Goal: Information Seeking & Learning: Learn about a topic

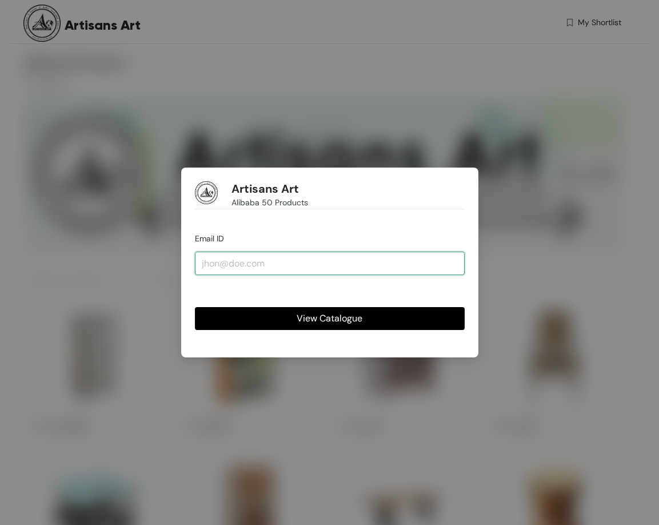
click at [245, 262] on input "email" at bounding box center [330, 263] width 270 height 23
type input "[PERSON_NAME][EMAIL_ADDRESS][DOMAIN_NAME]"
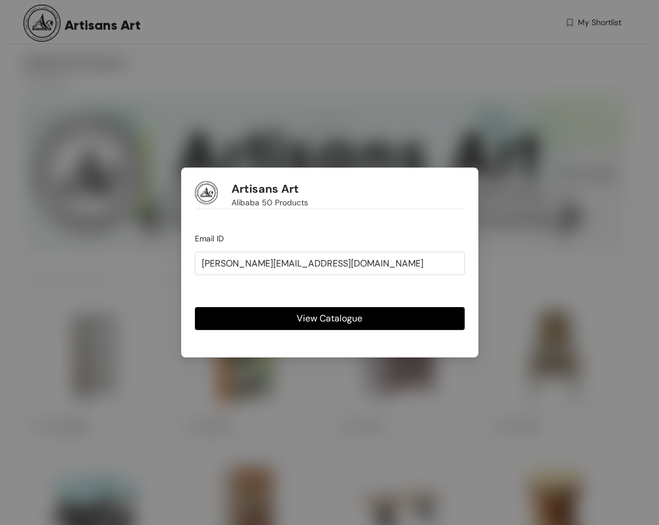
click at [301, 314] on span "View Catalogue" at bounding box center [330, 318] width 66 height 14
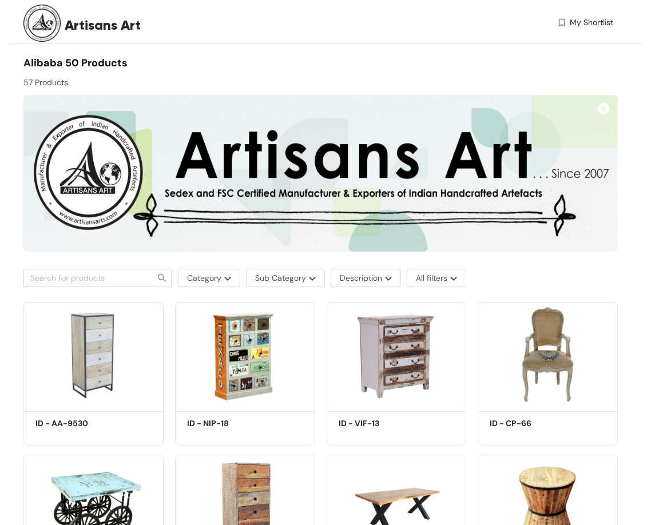
scroll to position [114, 0]
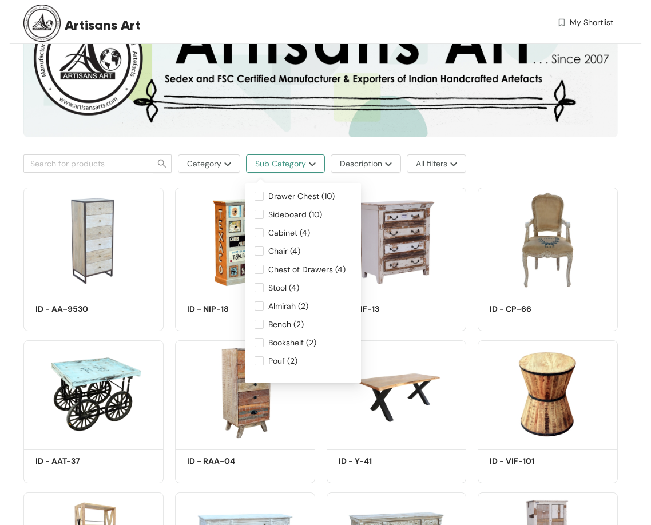
click at [274, 159] on span "Sub Category" at bounding box center [280, 163] width 51 height 13
click at [303, 196] on span "Drawer Chest (10)" at bounding box center [301, 196] width 75 height 13
click at [264, 196] on input "Drawer Chest (10)" at bounding box center [258, 196] width 9 height 9
checkbox input "true"
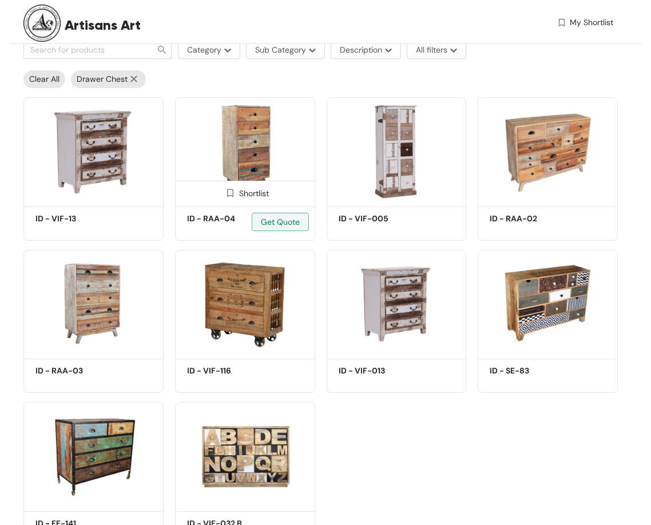
scroll to position [229, 0]
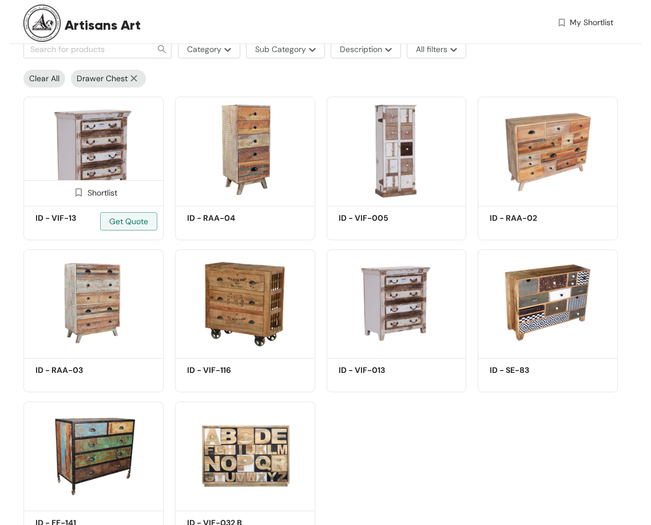
click at [110, 141] on img at bounding box center [93, 150] width 140 height 106
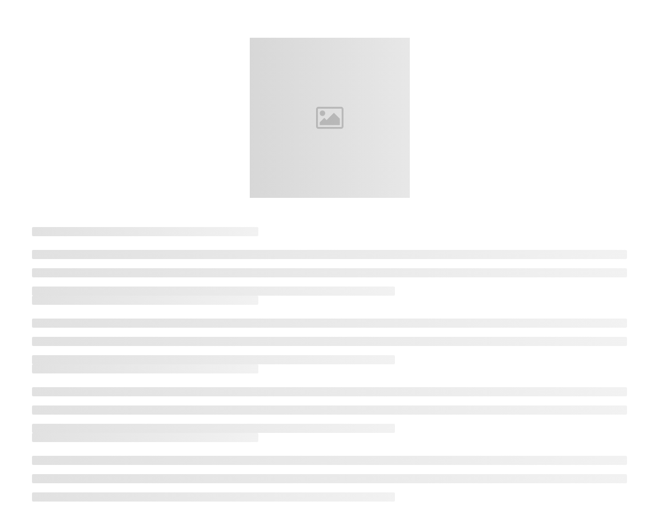
click at [110, 141] on div at bounding box center [329, 118] width 595 height 160
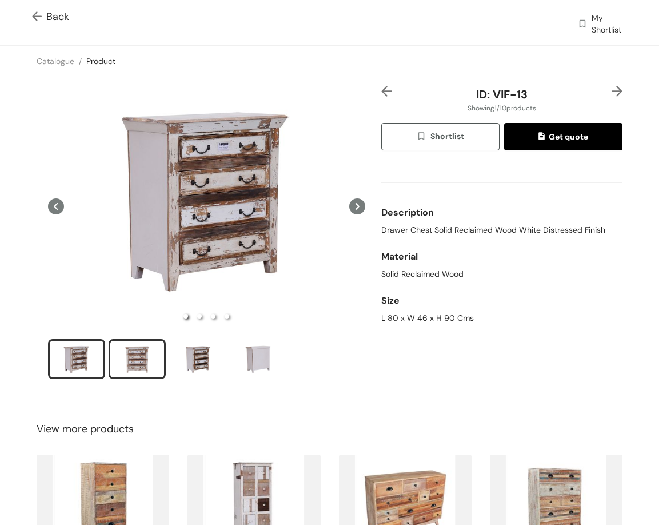
click at [147, 358] on div "slide item 2" at bounding box center [136, 359] width 51 height 34
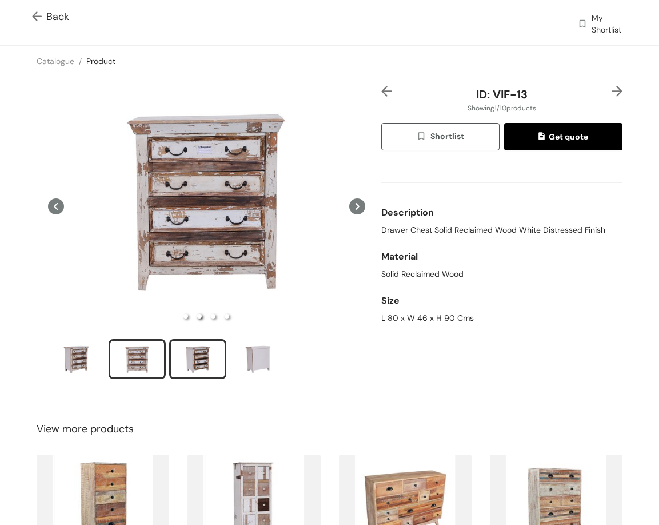
click at [200, 353] on div "slide item 3" at bounding box center [197, 359] width 51 height 34
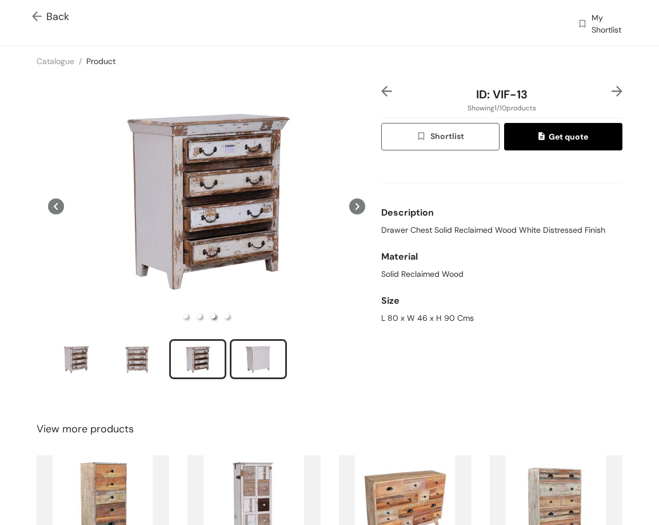
click at [268, 342] on div "slide item 4" at bounding box center [258, 359] width 51 height 34
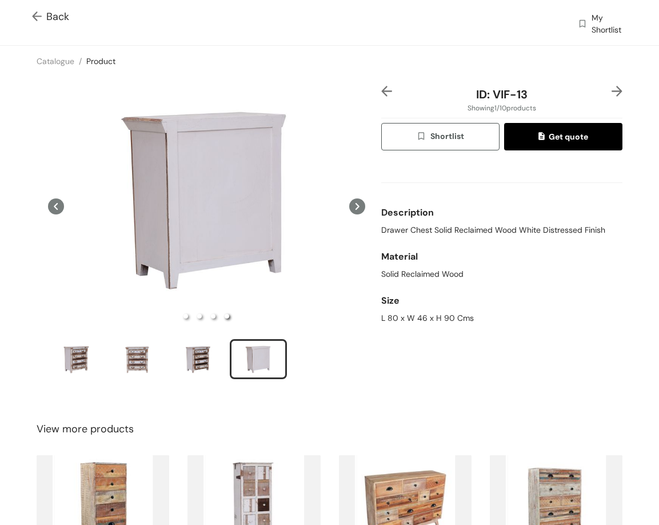
click at [612, 90] on img at bounding box center [617, 91] width 11 height 11
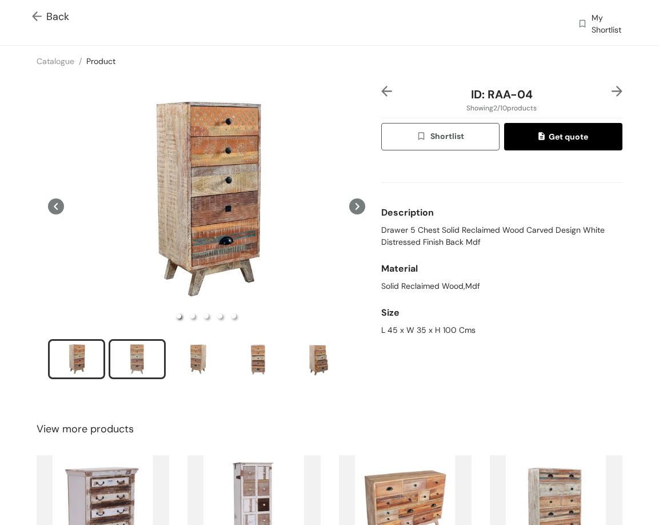
click at [140, 344] on div "slide item 2" at bounding box center [136, 359] width 51 height 34
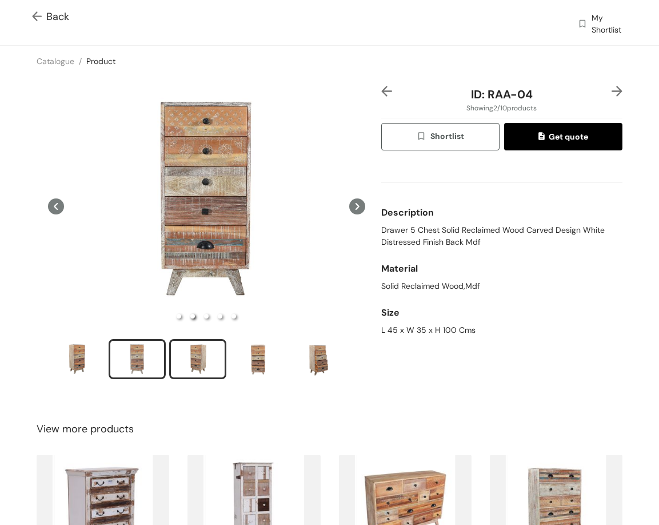
click at [201, 352] on div "slide item 3" at bounding box center [197, 359] width 51 height 34
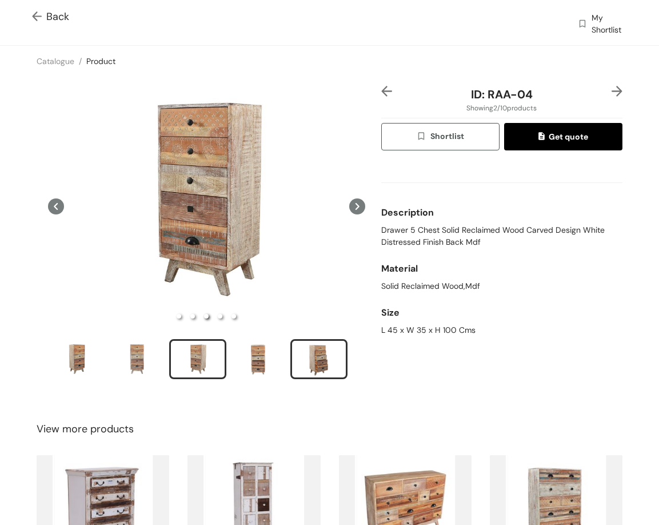
click at [330, 352] on div "slide item 5" at bounding box center [318, 359] width 51 height 34
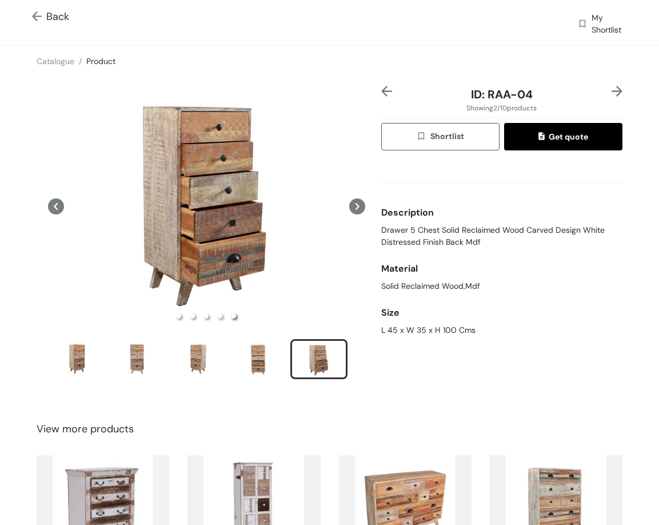
click at [612, 89] on img at bounding box center [617, 91] width 11 height 11
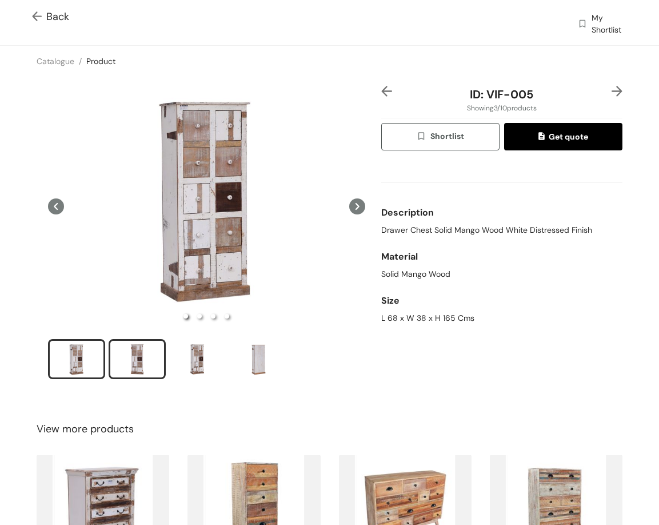
click at [142, 359] on div "slide item 2" at bounding box center [136, 359] width 51 height 34
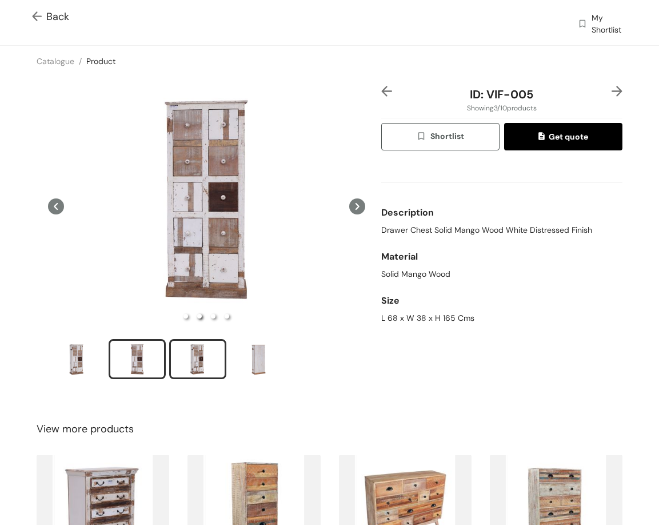
click at [198, 352] on div "slide item 3" at bounding box center [197, 359] width 51 height 34
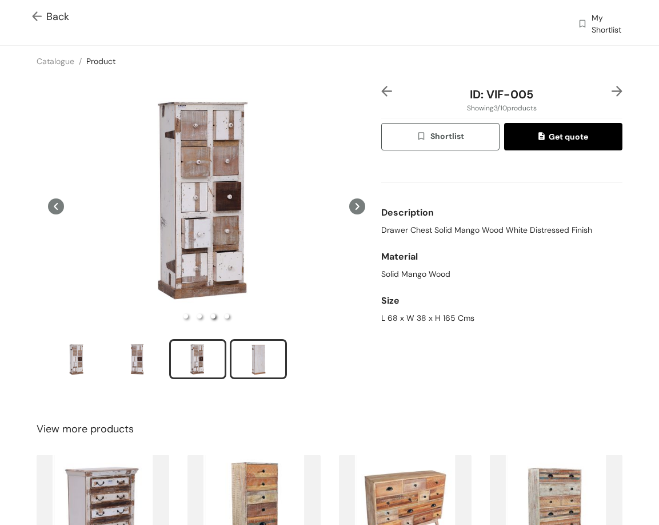
click at [257, 360] on div "slide item 4" at bounding box center [258, 359] width 51 height 34
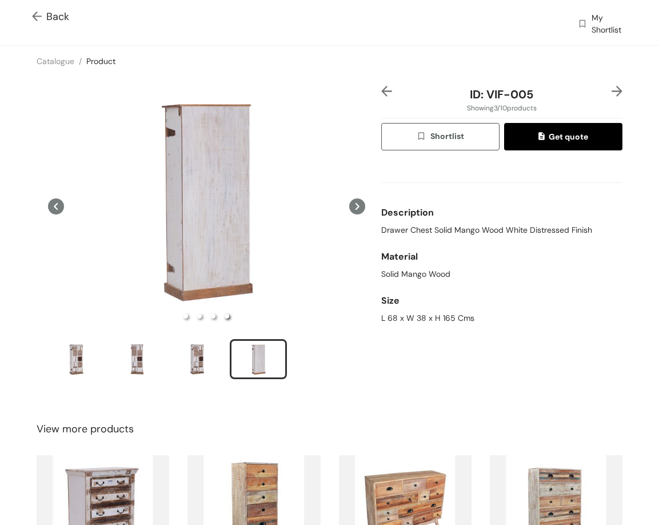
click at [612, 93] on img at bounding box center [617, 91] width 11 height 11
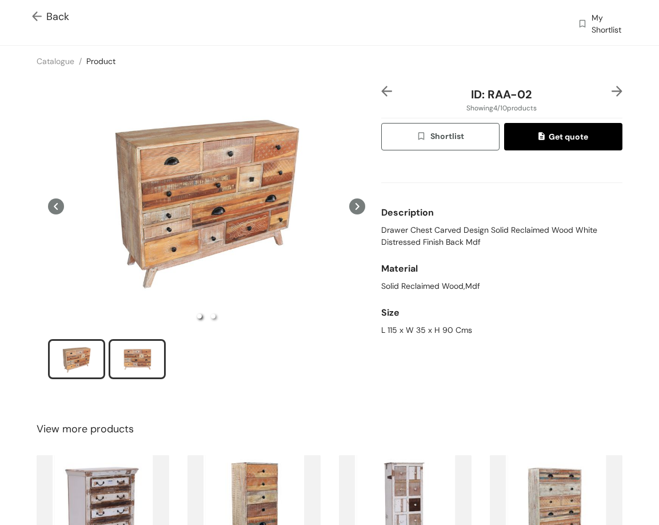
drag, startPoint x: 139, startPoint y: 355, endPoint x: 148, endPoint y: 349, distance: 11.1
click at [143, 350] on div "slide item 2" at bounding box center [136, 359] width 51 height 34
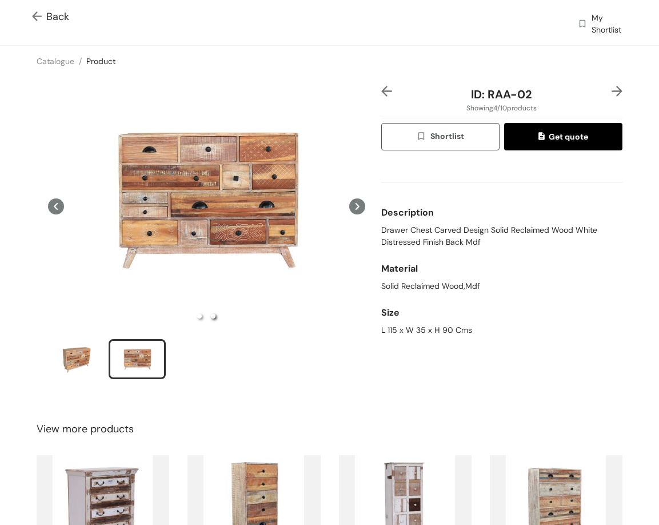
click at [612, 90] on img at bounding box center [617, 91] width 11 height 11
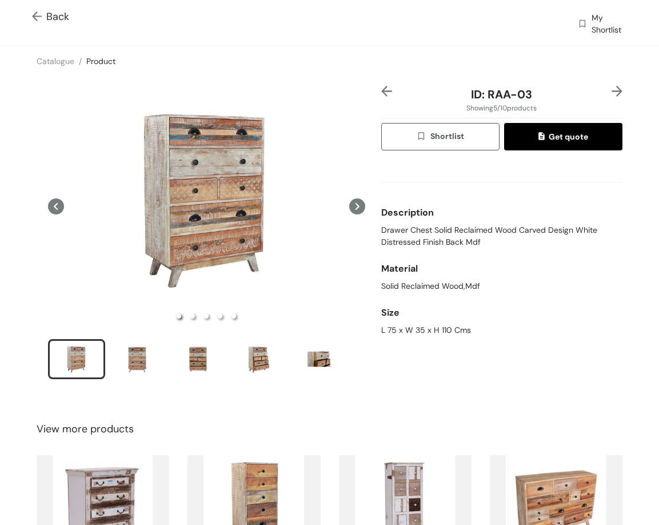
click at [56, 18] on span "Back" at bounding box center [50, 16] width 37 height 15
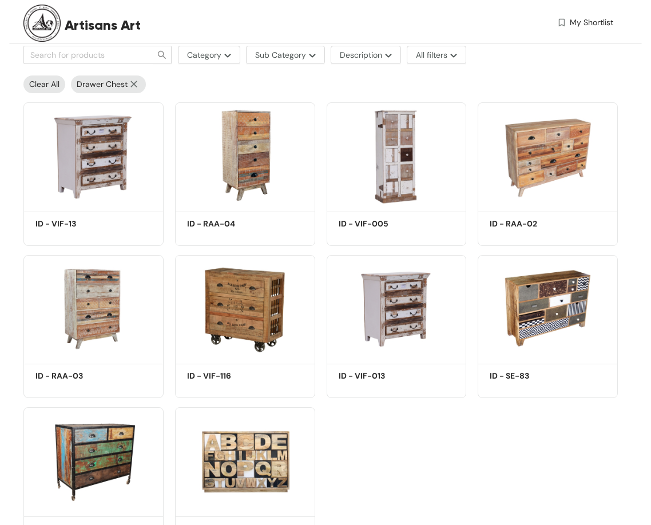
scroll to position [229, 0]
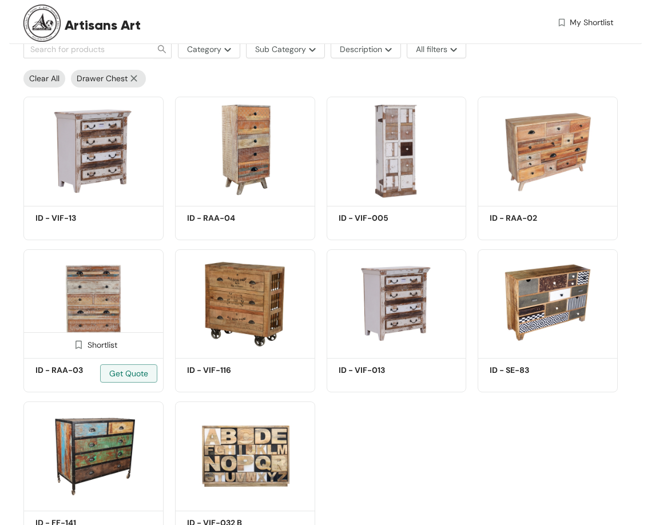
click at [114, 282] on img at bounding box center [93, 302] width 140 height 106
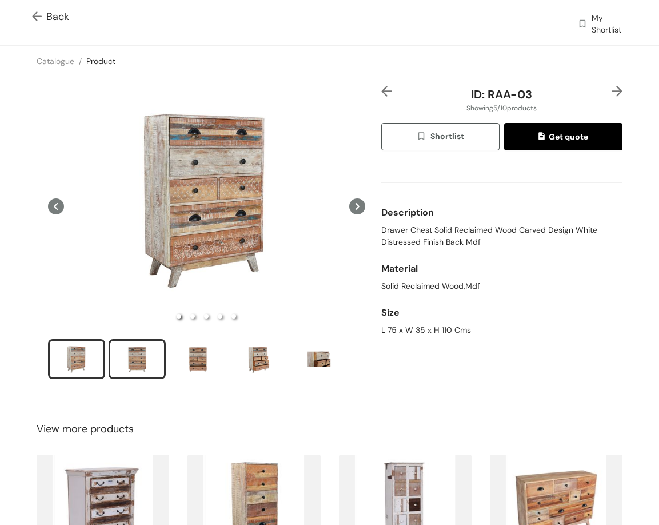
click at [127, 356] on div "slide item 2" at bounding box center [136, 359] width 51 height 34
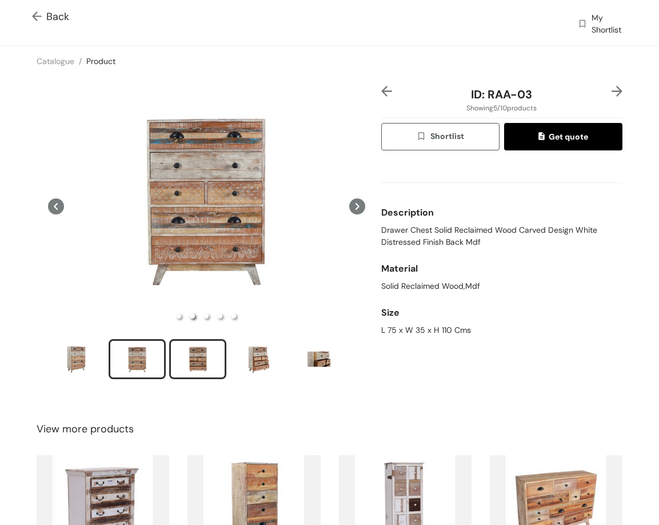
click at [189, 353] on div "slide item 3" at bounding box center [197, 359] width 51 height 34
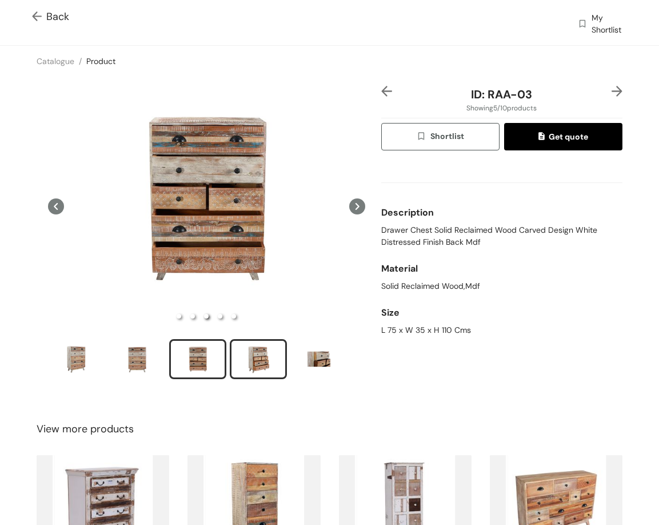
click at [266, 356] on div "slide item 4" at bounding box center [258, 359] width 51 height 34
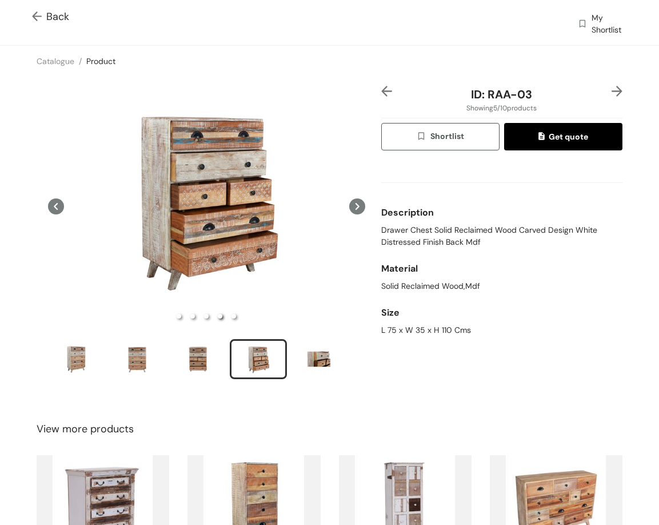
click at [612, 89] on img at bounding box center [617, 91] width 11 height 11
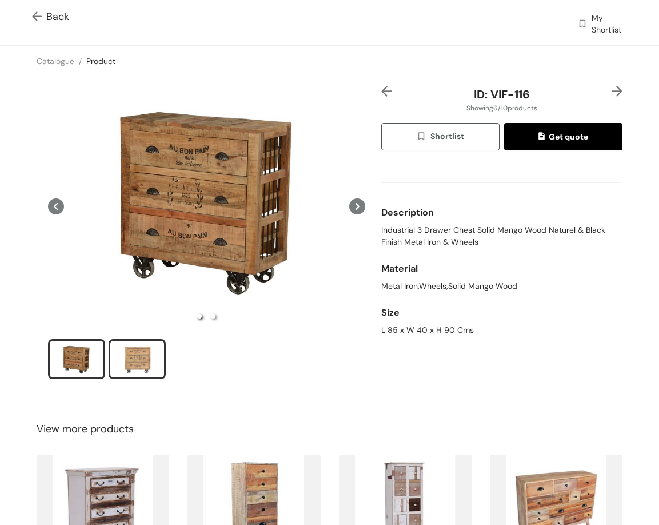
click at [119, 356] on div "slide item 2" at bounding box center [136, 359] width 51 height 34
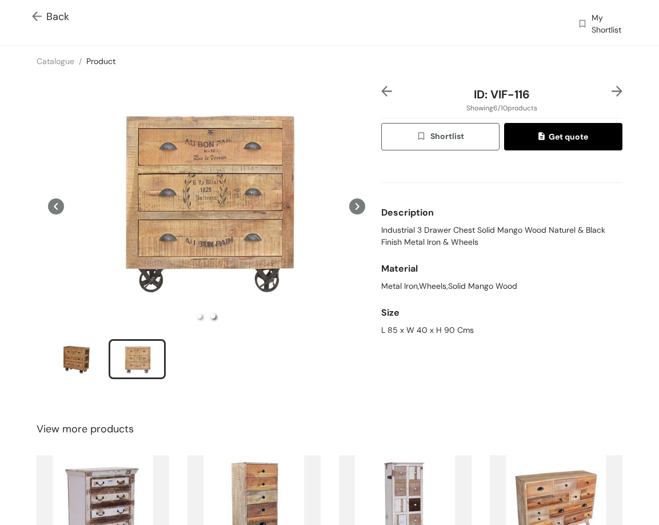
click at [603, 89] on div at bounding box center [613, 94] width 20 height 17
click at [612, 89] on img at bounding box center [617, 91] width 11 height 11
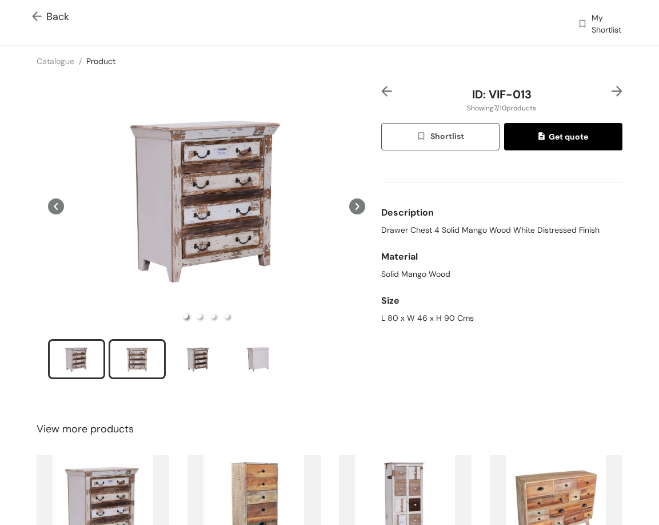
click at [143, 342] on div "slide item 2" at bounding box center [136, 359] width 51 height 34
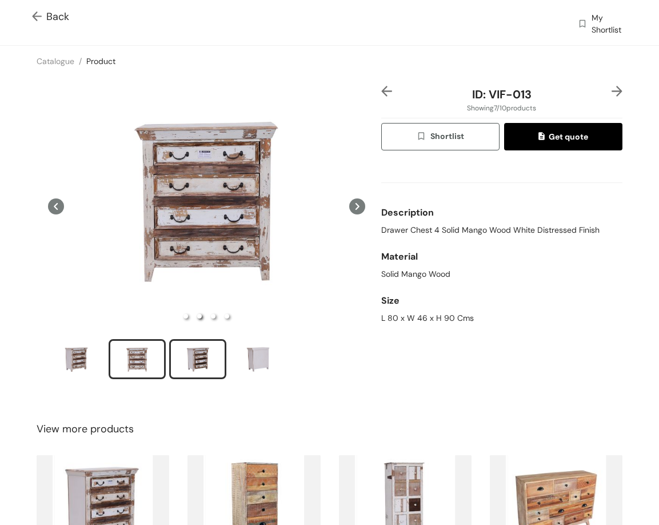
click at [208, 353] on div "slide item 3" at bounding box center [197, 359] width 51 height 34
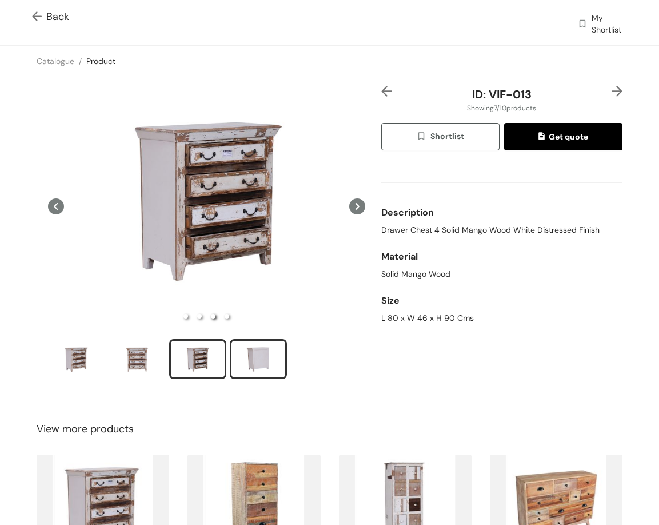
click at [246, 358] on div "slide item 4" at bounding box center [258, 359] width 51 height 34
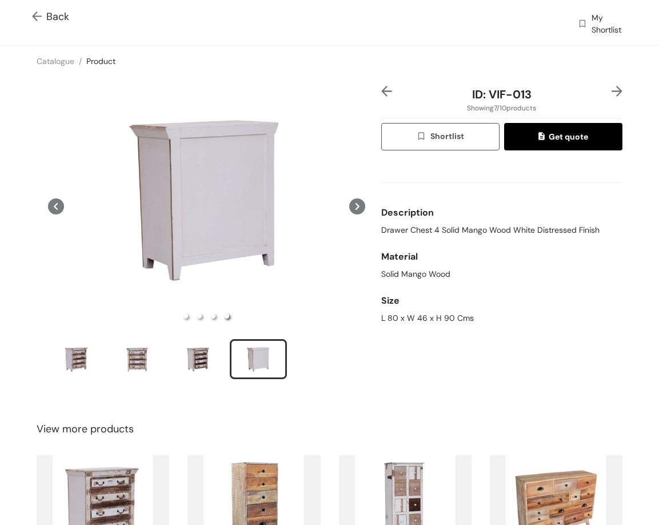
click at [613, 87] on img at bounding box center [617, 91] width 11 height 11
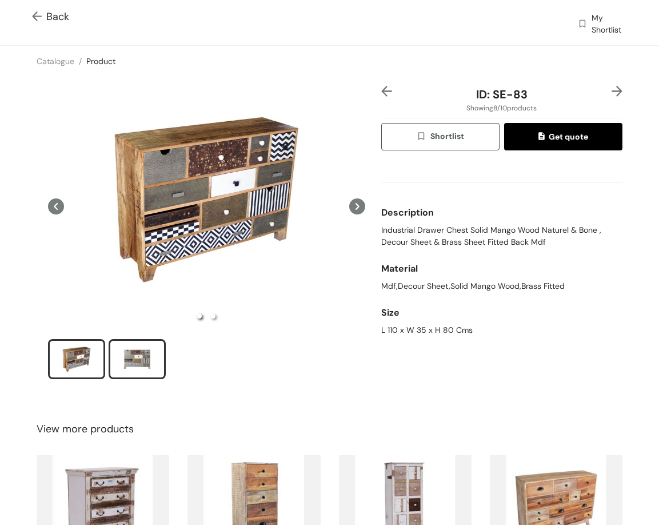
click at [117, 347] on div "slide item 2" at bounding box center [136, 359] width 51 height 34
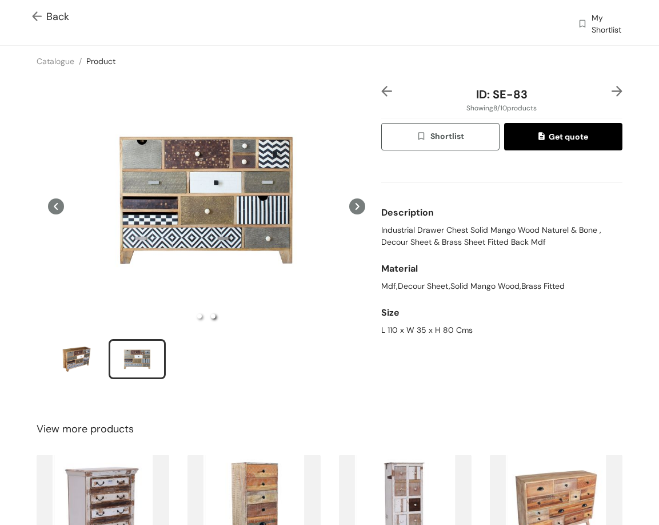
click at [612, 87] on img at bounding box center [617, 91] width 11 height 11
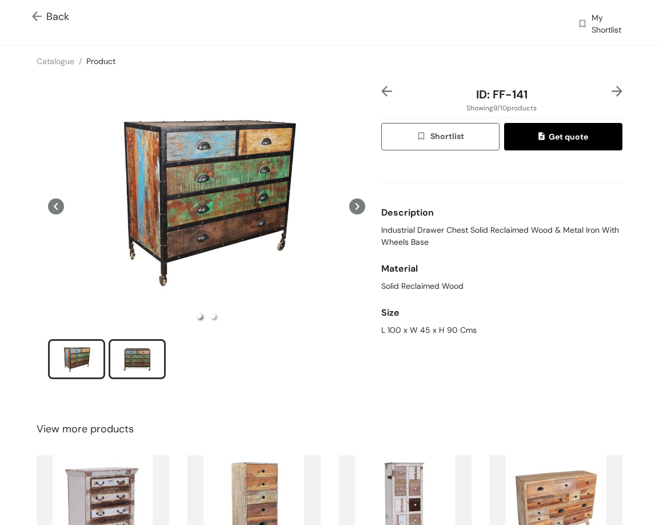
drag, startPoint x: 146, startPoint y: 348, endPoint x: 152, endPoint y: 352, distance: 7.0
click at [146, 350] on div "slide item 2" at bounding box center [136, 359] width 51 height 34
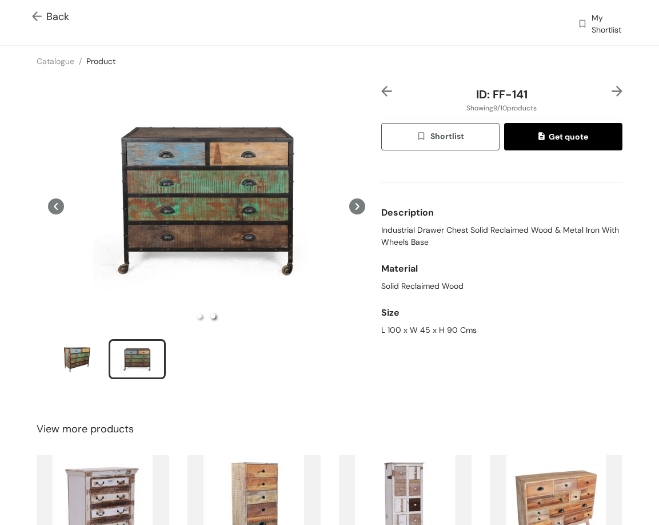
click at [612, 87] on img at bounding box center [617, 91] width 11 height 11
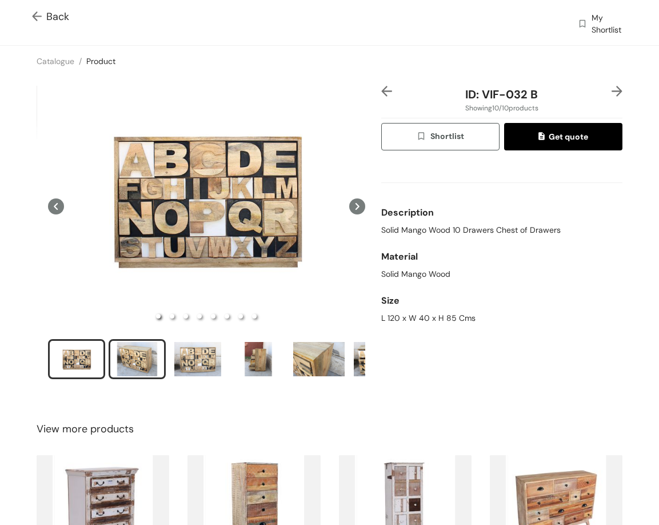
click at [144, 354] on div "slide item 2" at bounding box center [136, 359] width 51 height 34
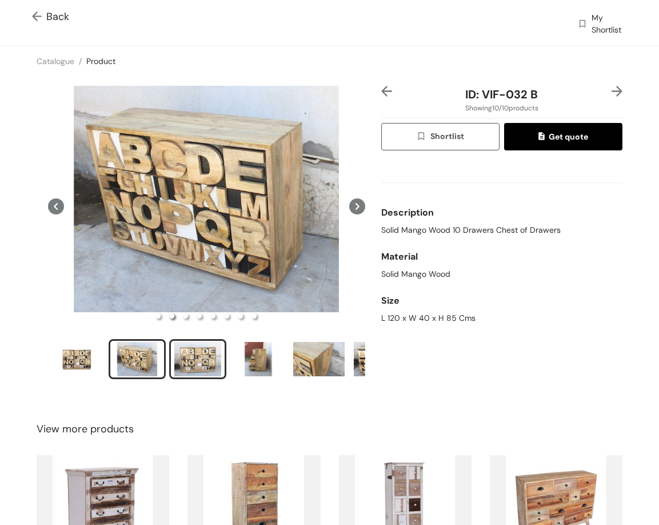
click at [205, 364] on div "slide item 3" at bounding box center [197, 359] width 51 height 34
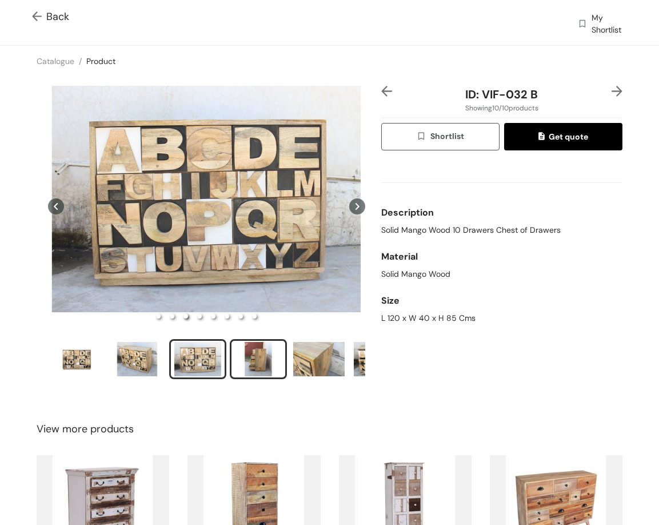
click at [252, 344] on div "slide item 4" at bounding box center [258, 359] width 51 height 34
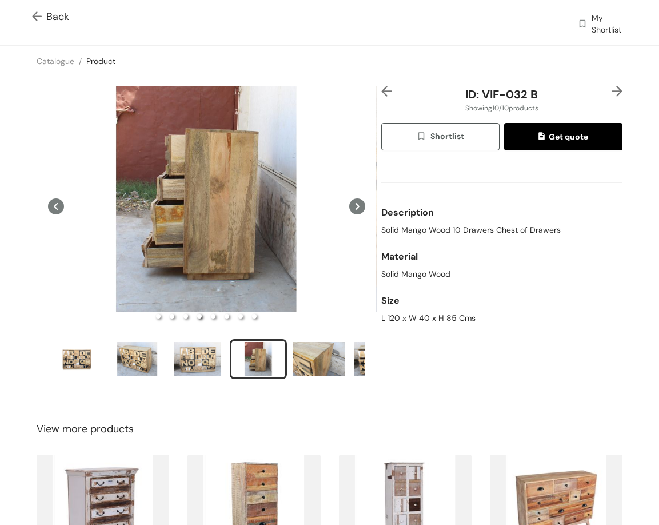
click at [613, 86] on img at bounding box center [617, 91] width 11 height 11
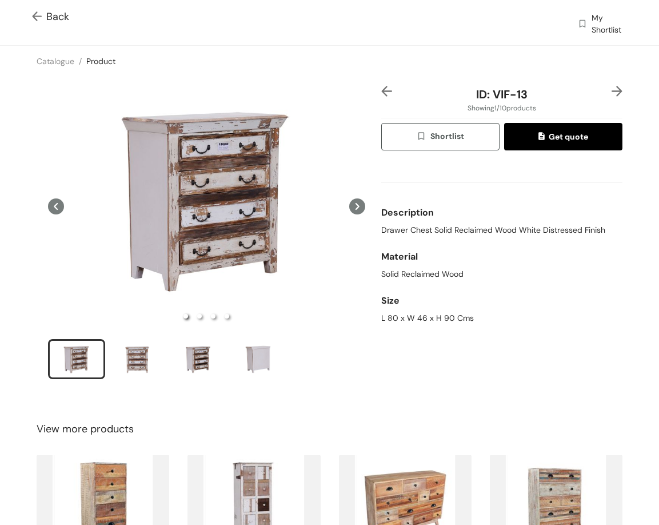
click at [612, 89] on img at bounding box center [617, 91] width 11 height 11
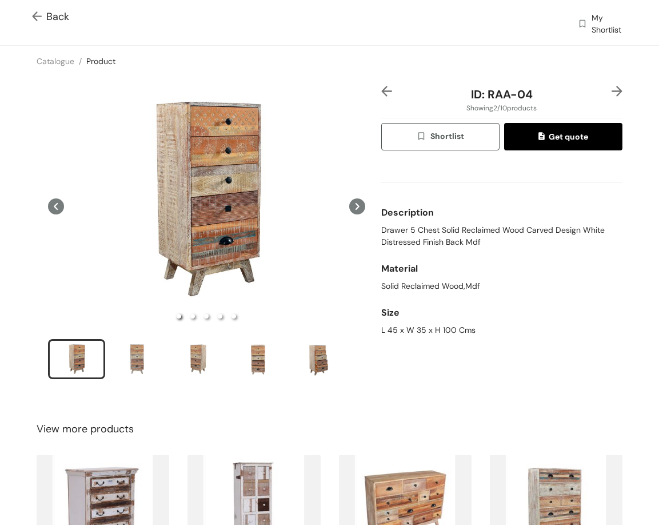
click at [381, 88] on img at bounding box center [386, 91] width 11 height 11
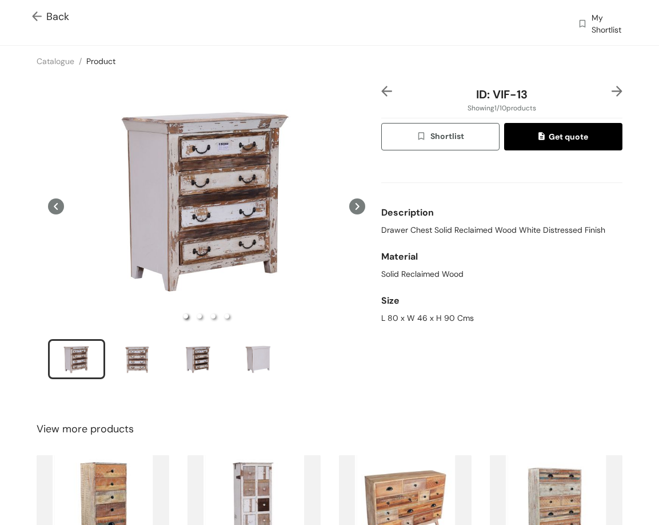
click at [60, 11] on span "Back" at bounding box center [50, 16] width 37 height 15
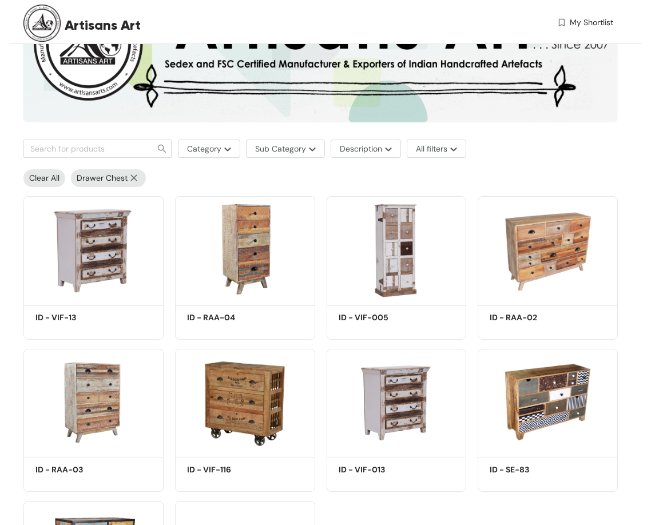
scroll to position [45, 0]
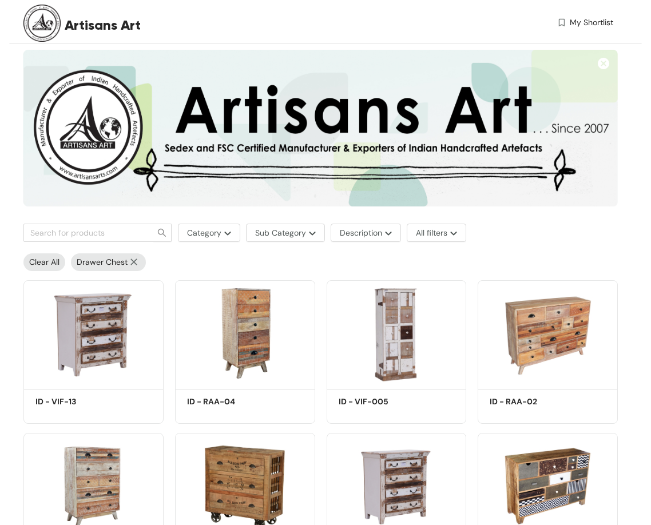
click at [134, 261] on img at bounding box center [133, 261] width 13 height 7
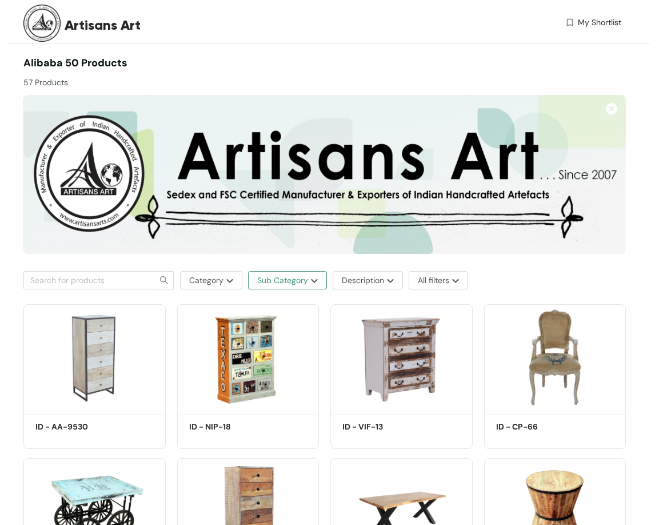
click at [308, 280] on img "button" at bounding box center [313, 280] width 10 height 5
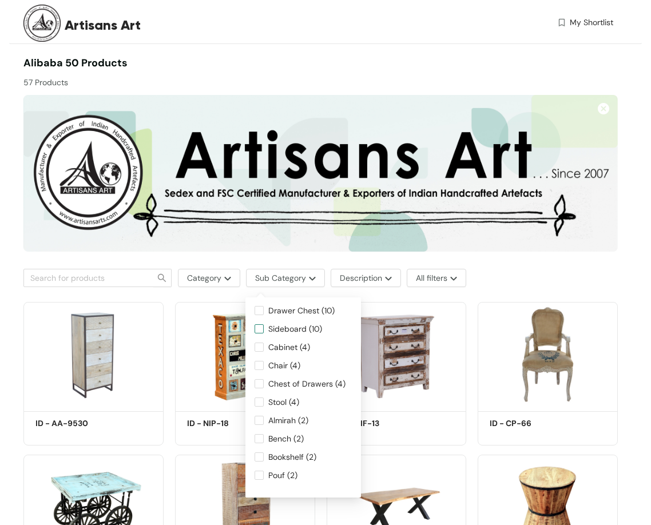
click at [308, 330] on span "Sideboard (10)" at bounding box center [295, 328] width 63 height 13
click at [264, 330] on input "Sideboard (10)" at bounding box center [258, 328] width 9 height 9
checkbox input "true"
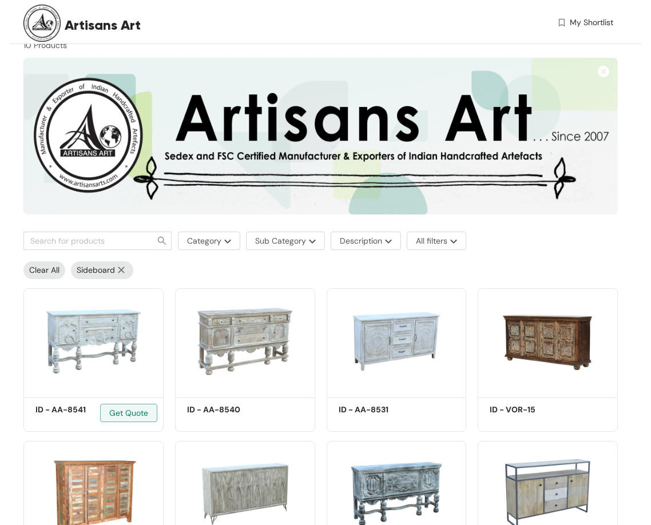
scroll to position [57, 0]
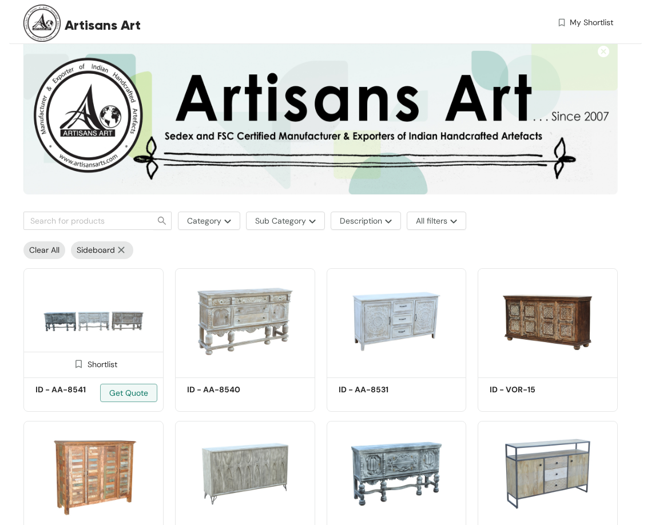
click at [116, 315] on img at bounding box center [93, 321] width 140 height 106
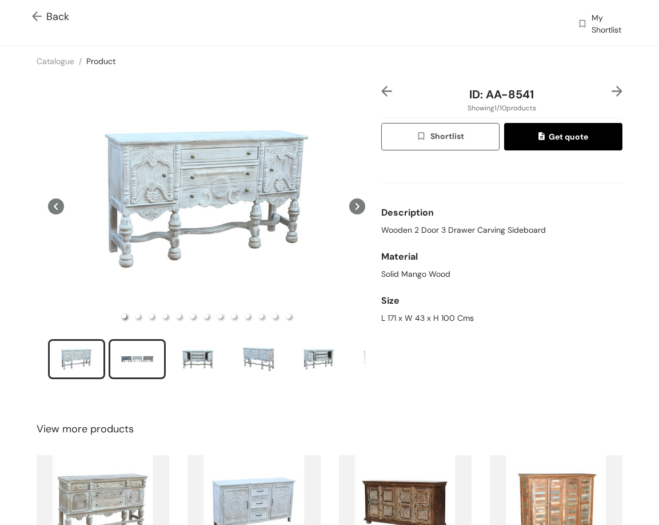
click at [133, 367] on div "slide item 2" at bounding box center [136, 359] width 51 height 34
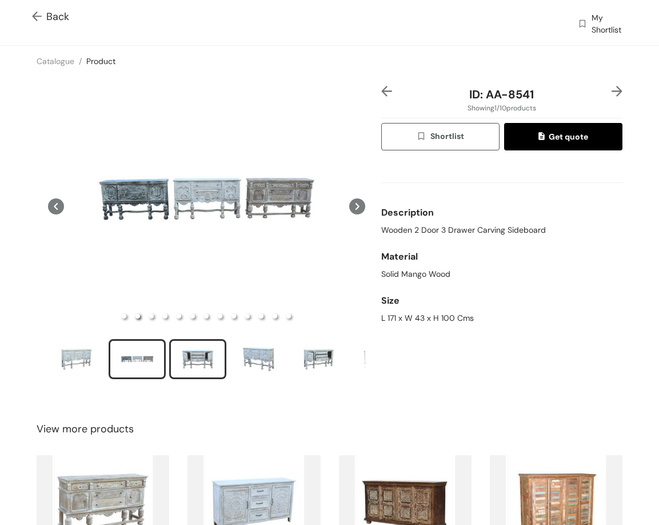
click at [188, 366] on div "slide item 3" at bounding box center [197, 359] width 51 height 34
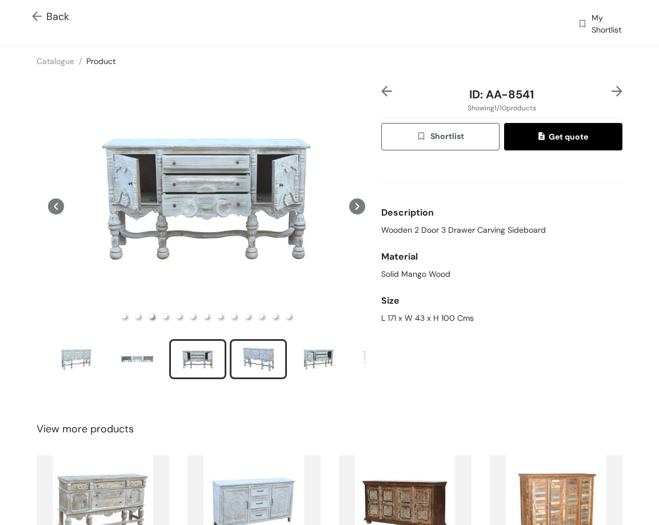
click at [252, 349] on div "slide item 4" at bounding box center [258, 359] width 51 height 34
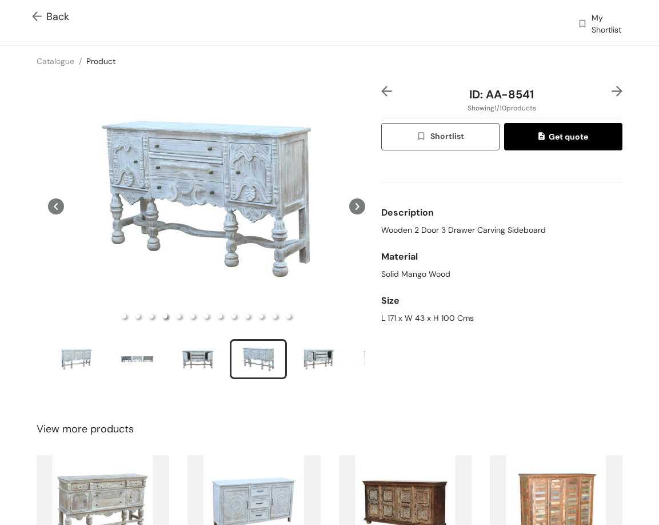
click at [612, 88] on img at bounding box center [617, 91] width 11 height 11
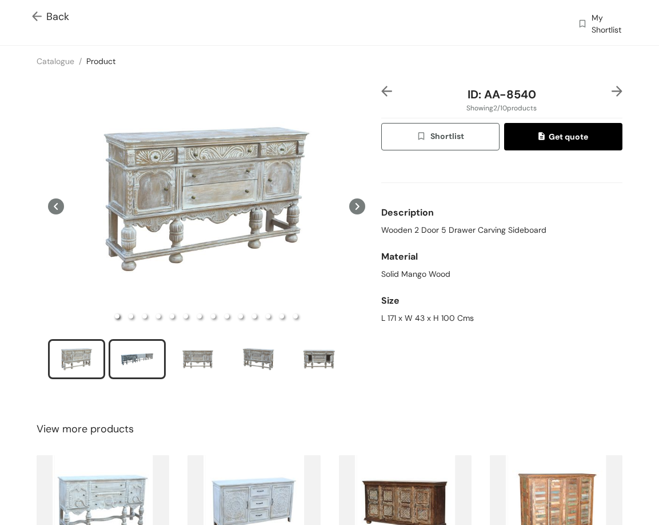
click at [125, 369] on div "slide item 2" at bounding box center [136, 359] width 51 height 34
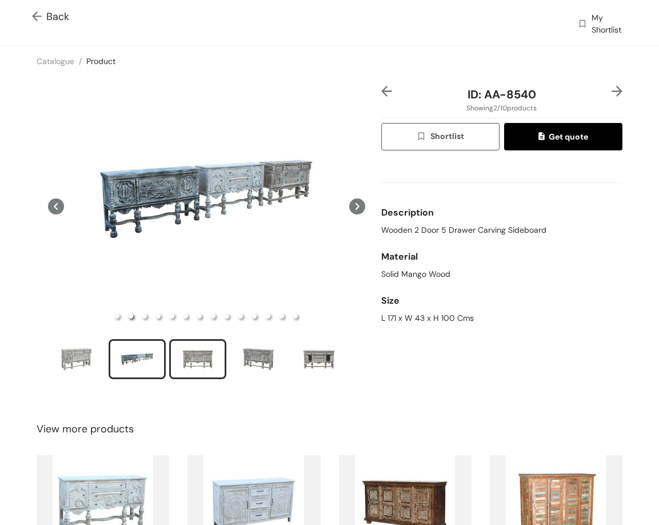
click at [204, 357] on div "slide item 3" at bounding box center [197, 359] width 51 height 34
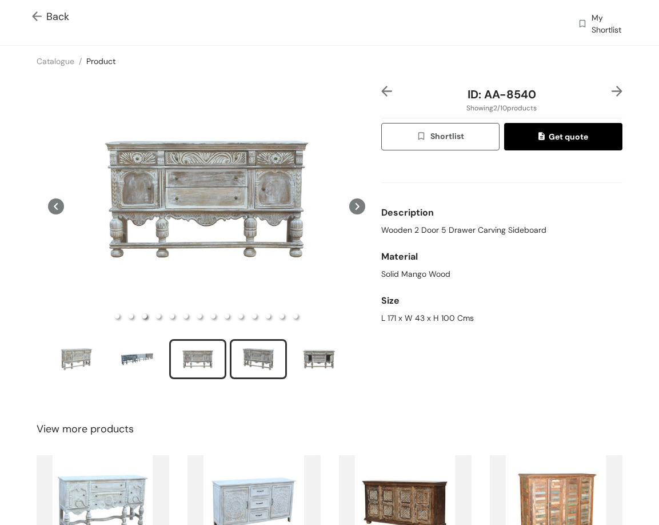
click at [270, 357] on div "slide item 4" at bounding box center [258, 359] width 51 height 34
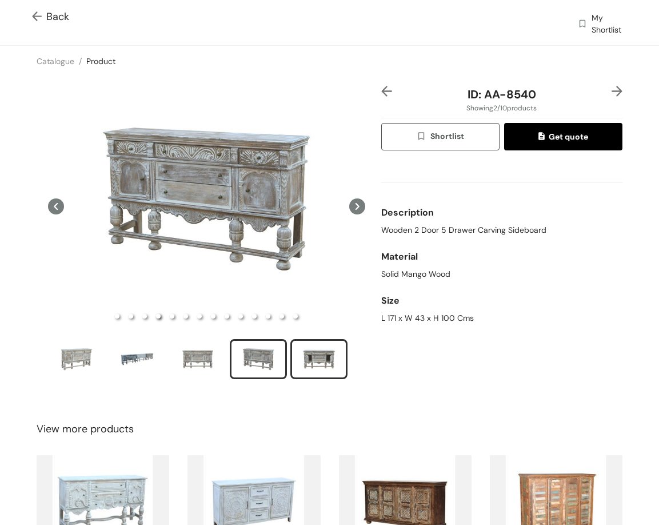
click at [308, 357] on div "slide item 5" at bounding box center [318, 359] width 51 height 34
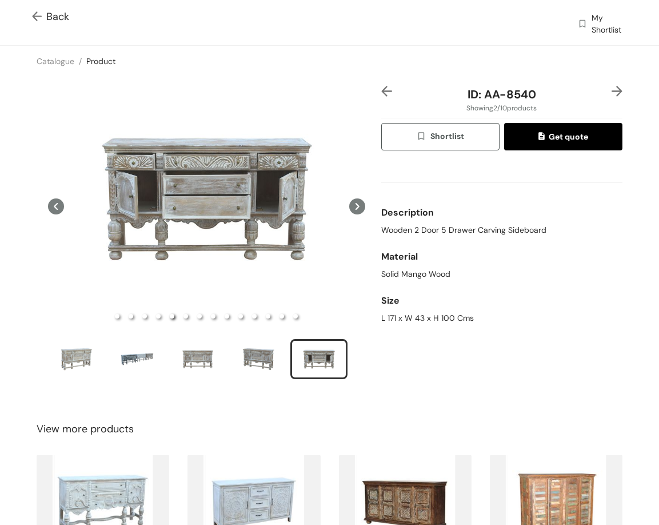
click at [612, 89] on img at bounding box center [617, 91] width 11 height 11
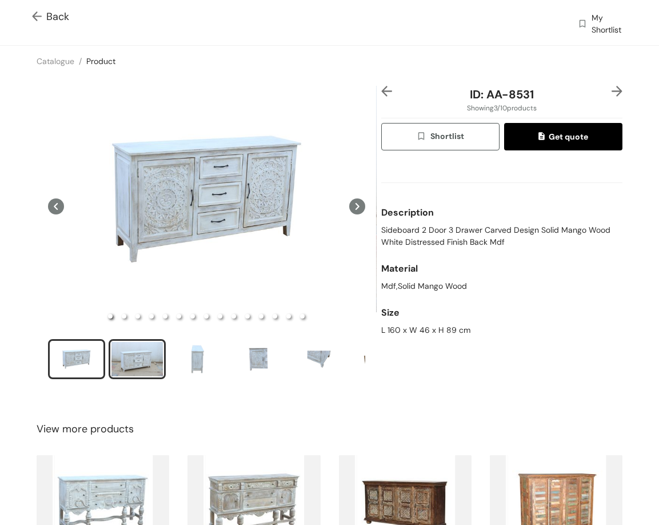
click at [149, 364] on div "slide item 2" at bounding box center [136, 359] width 51 height 34
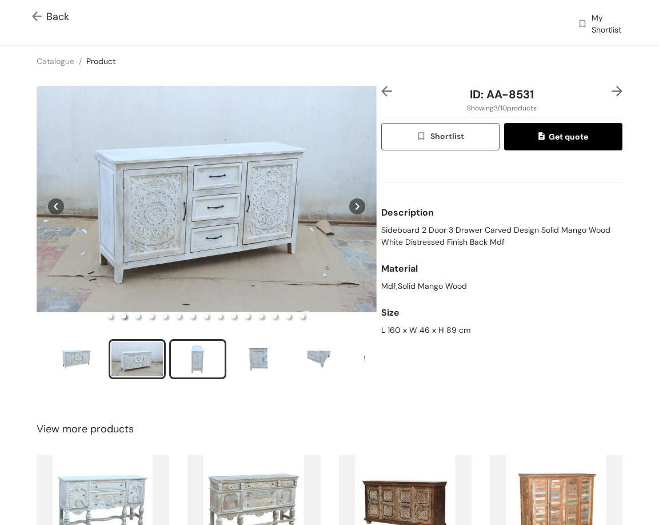
click at [185, 357] on div "slide item 3" at bounding box center [197, 359] width 51 height 34
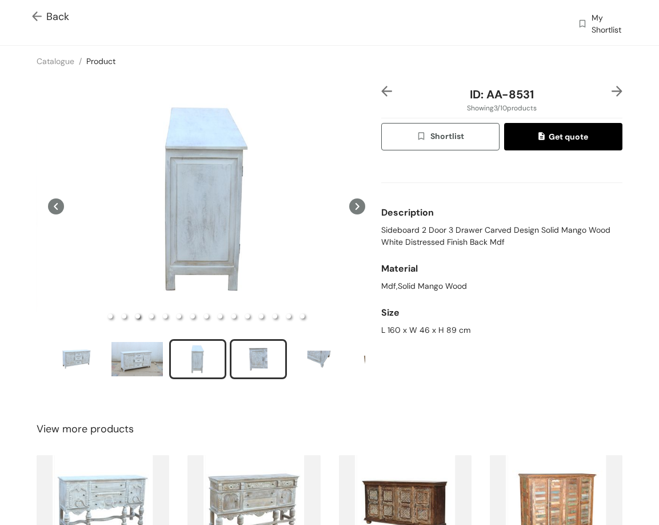
click at [257, 351] on div "slide item 4" at bounding box center [258, 359] width 51 height 34
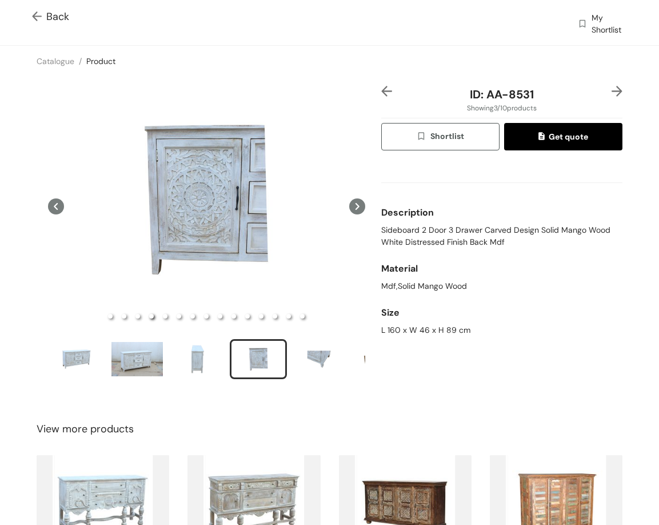
click at [612, 86] on img at bounding box center [617, 91] width 11 height 11
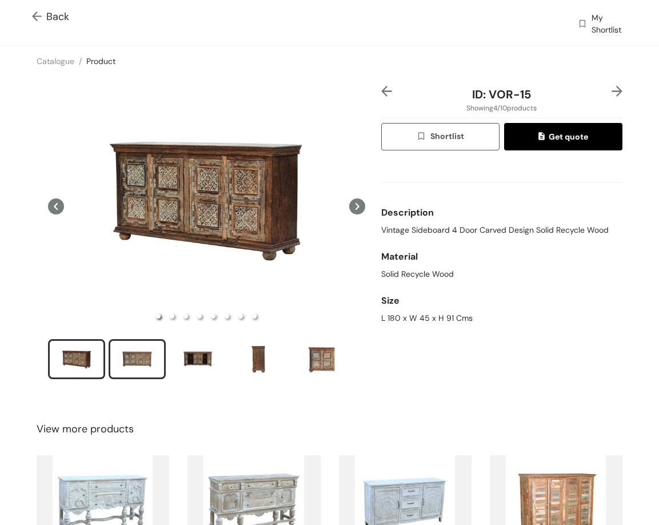
click at [136, 360] on div "slide item 2" at bounding box center [136, 359] width 51 height 34
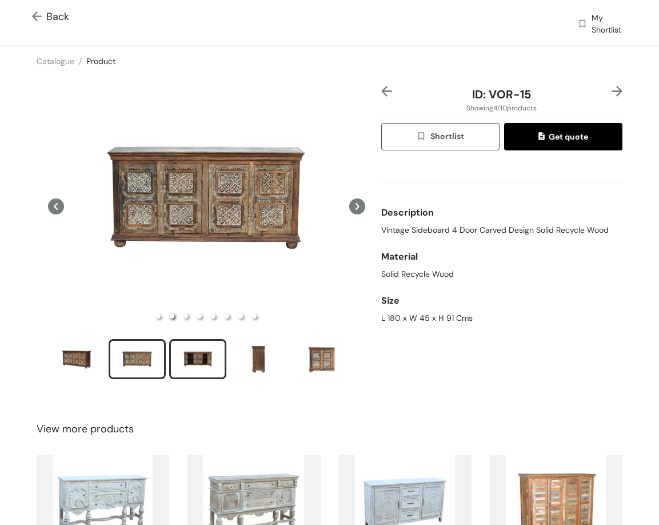
click at [202, 366] on div "slide item 3" at bounding box center [197, 359] width 51 height 34
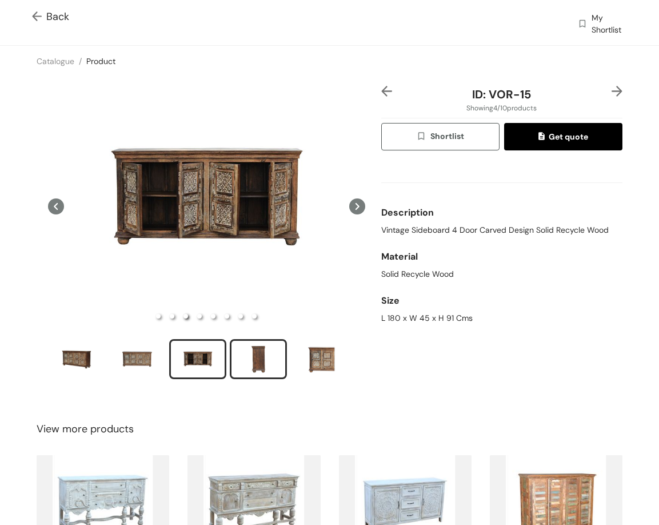
click at [248, 365] on div "slide item 4" at bounding box center [258, 359] width 51 height 34
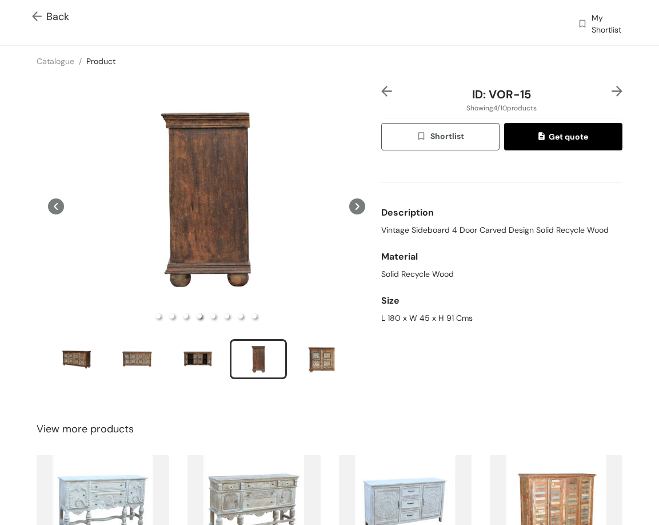
click at [612, 94] on img at bounding box center [617, 91] width 11 height 11
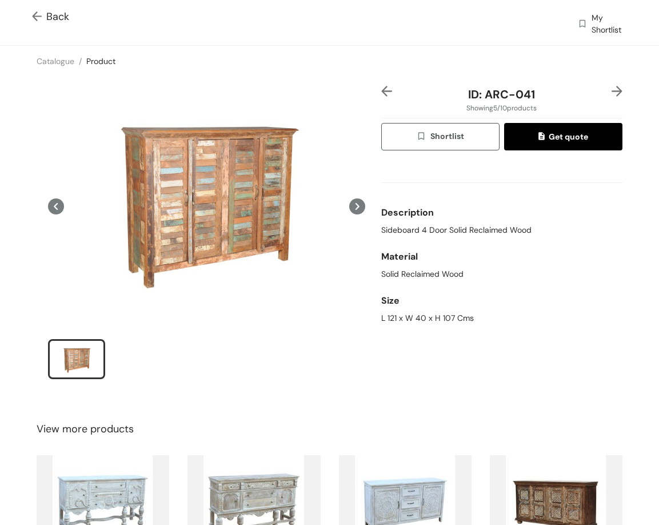
click at [612, 93] on img at bounding box center [617, 91] width 11 height 11
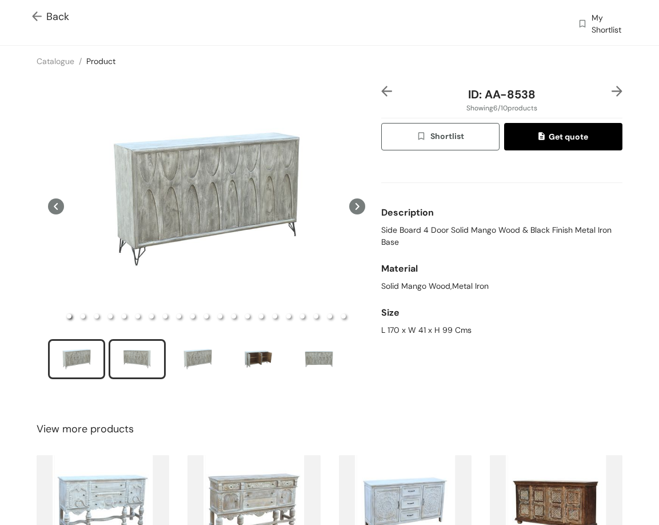
click at [137, 344] on div "slide item 2" at bounding box center [136, 359] width 51 height 34
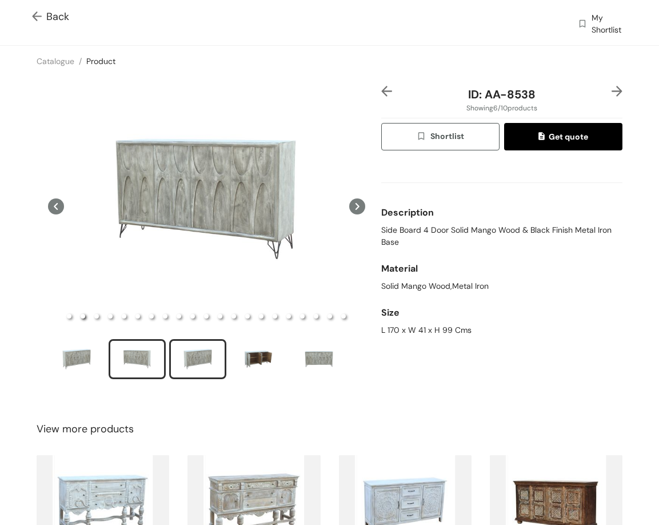
click at [194, 361] on div "slide item 3" at bounding box center [197, 359] width 51 height 34
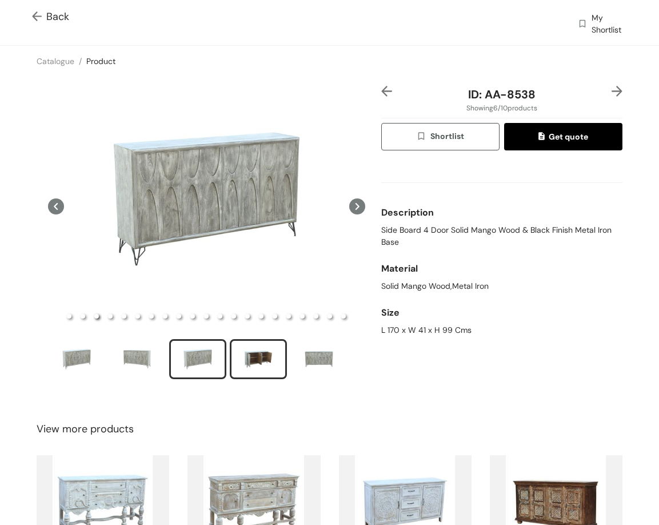
click at [237, 362] on div "slide item 4" at bounding box center [258, 359] width 51 height 34
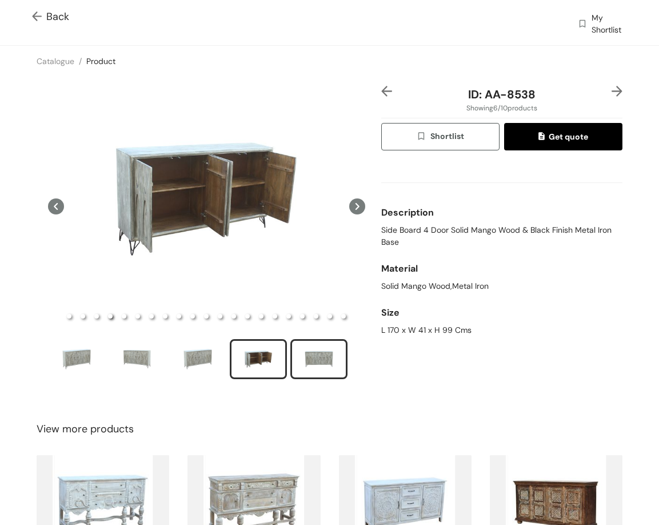
click at [312, 351] on div "slide item 5" at bounding box center [318, 359] width 51 height 34
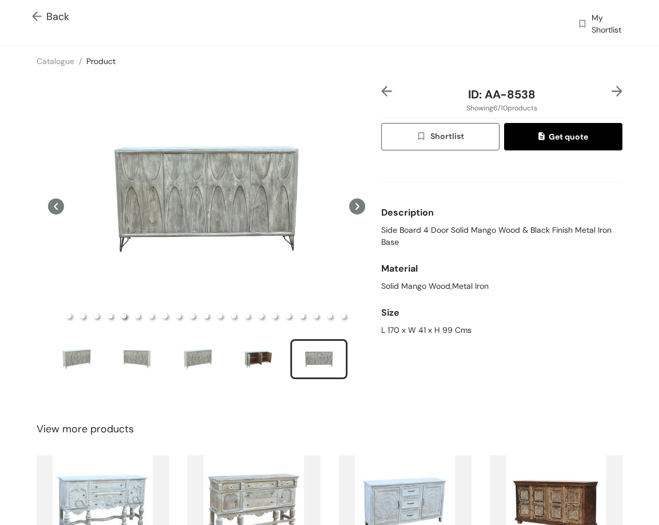
click at [612, 94] on img at bounding box center [617, 91] width 11 height 11
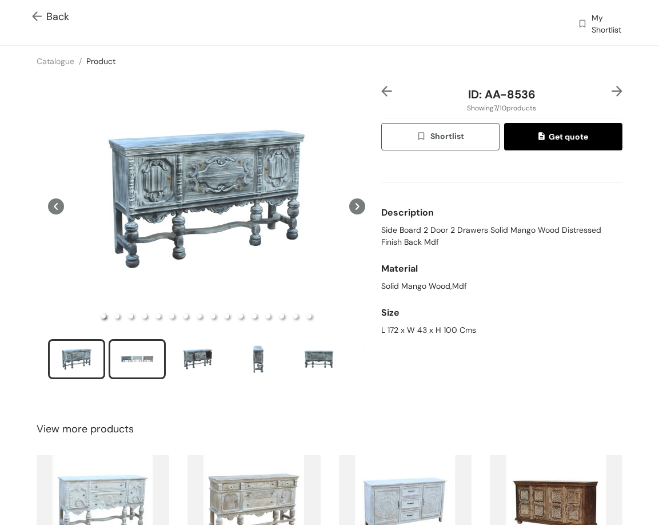
click at [135, 365] on div "slide item 2" at bounding box center [136, 359] width 51 height 34
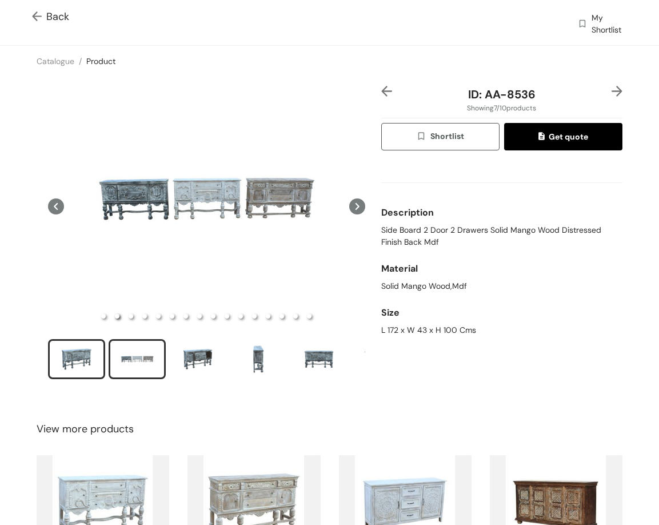
click at [95, 352] on div "slide item 1" at bounding box center [76, 359] width 51 height 34
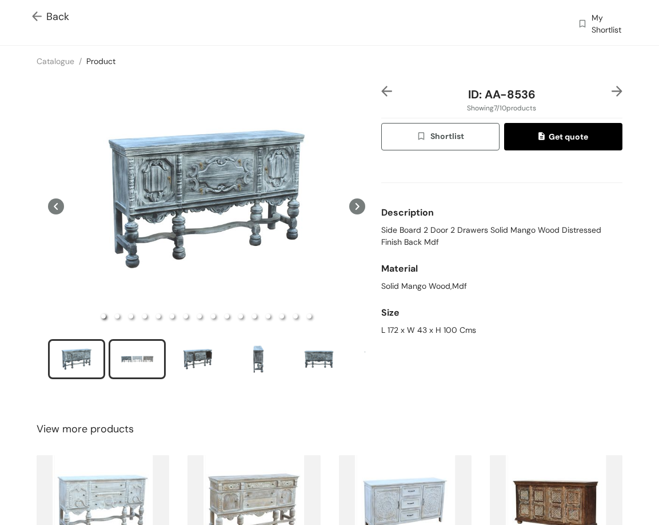
drag, startPoint x: 131, startPoint y: 369, endPoint x: 138, endPoint y: 367, distance: 7.2
click at [133, 369] on div "slide item 2" at bounding box center [136, 359] width 51 height 34
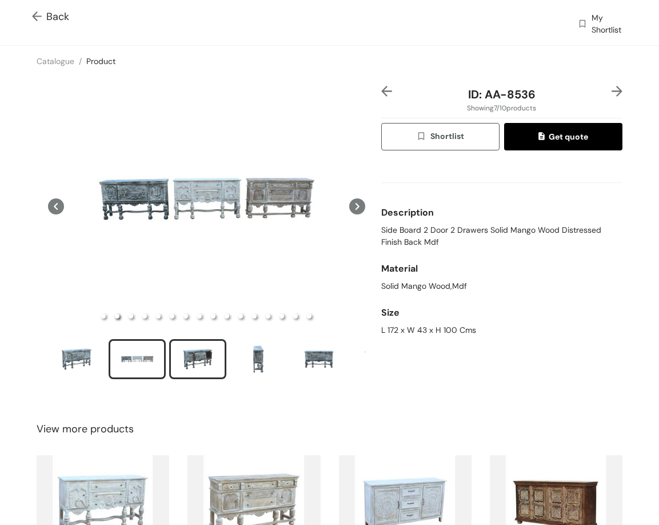
drag, startPoint x: 173, startPoint y: 346, endPoint x: 178, endPoint y: 346, distance: 5.7
click at [174, 346] on div "slide item 3" at bounding box center [197, 359] width 51 height 34
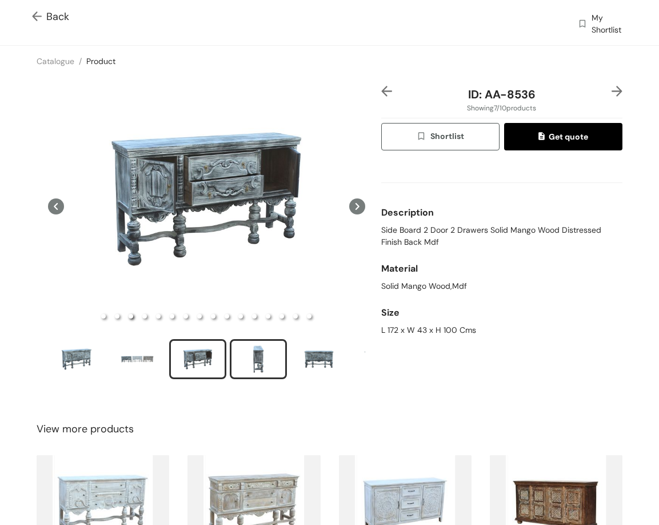
click at [256, 355] on div "slide item 4" at bounding box center [258, 359] width 51 height 34
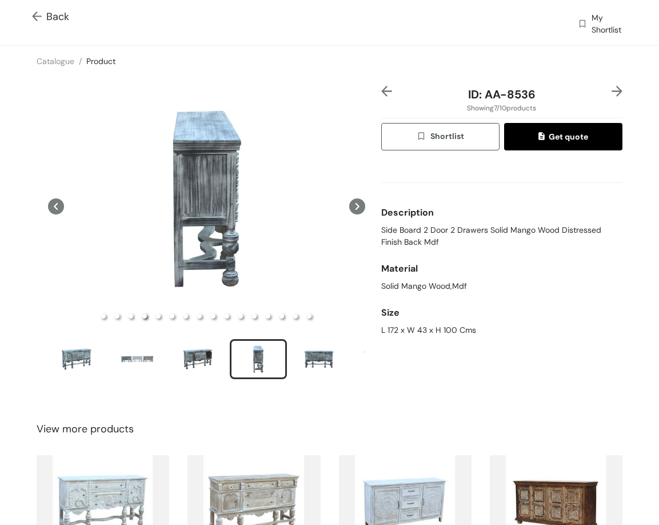
click at [612, 91] on img at bounding box center [617, 91] width 11 height 11
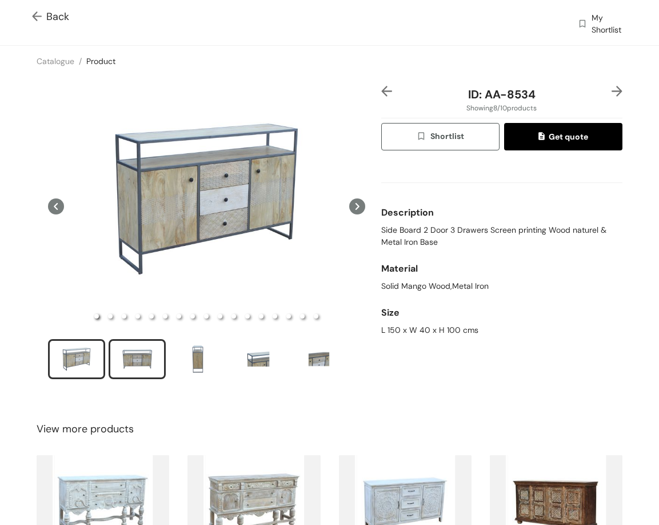
click at [141, 360] on div "slide item 2" at bounding box center [136, 359] width 51 height 34
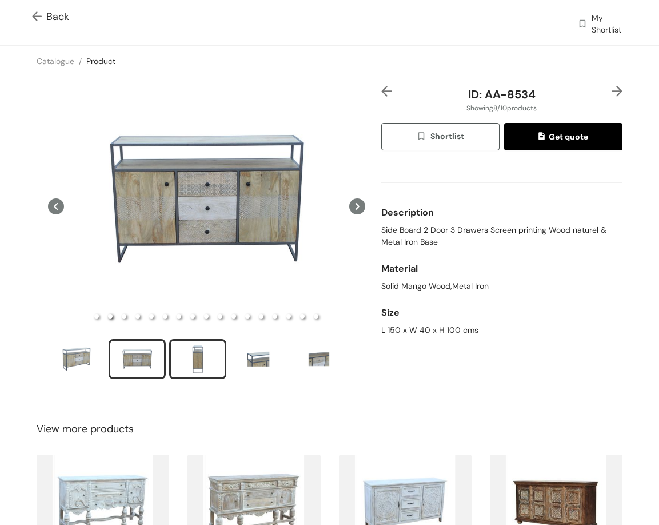
click at [194, 351] on div "slide item 3" at bounding box center [197, 359] width 51 height 34
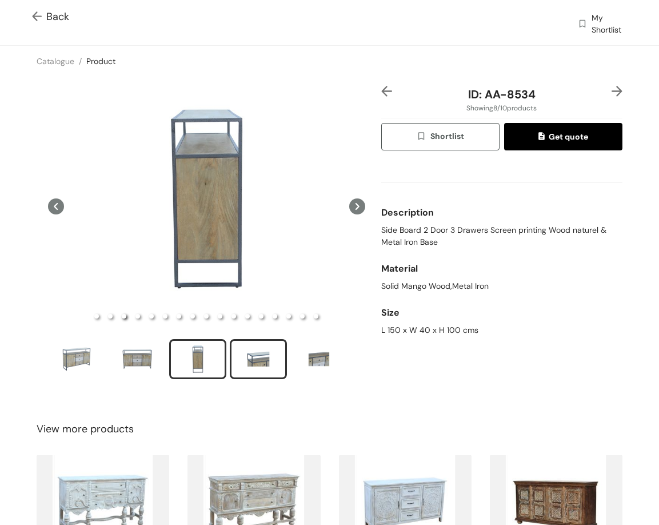
click at [260, 342] on div "slide item 4" at bounding box center [258, 359] width 51 height 34
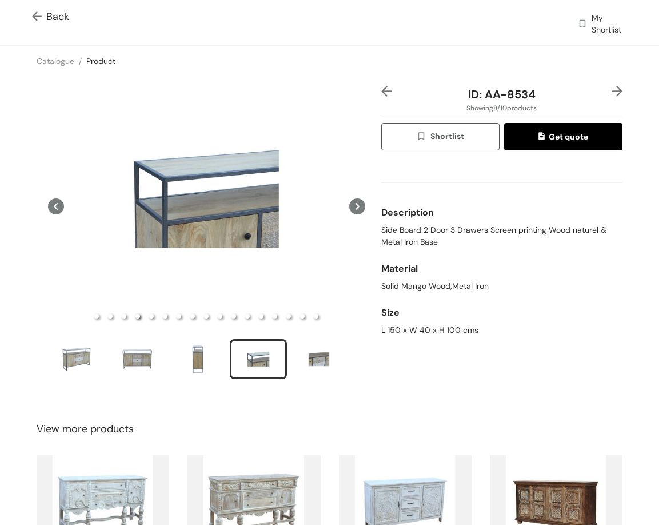
click at [612, 88] on img at bounding box center [617, 91] width 11 height 11
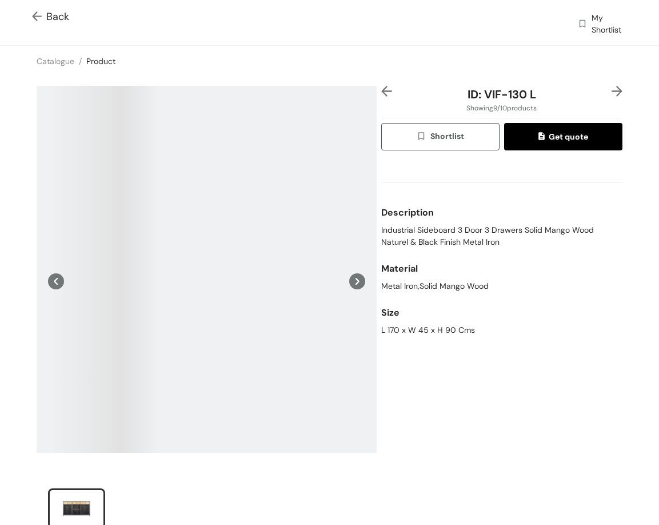
click at [380, 80] on div "ID: VIF-130 L Showing 9 / 10 products Shortlist Get quote Description Industria…" at bounding box center [330, 315] width 664 height 476
click at [381, 89] on img at bounding box center [386, 91] width 11 height 11
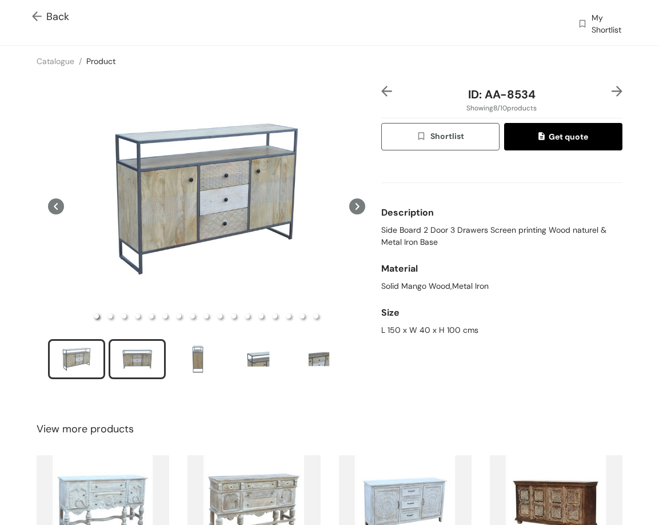
click at [139, 357] on div "slide item 2" at bounding box center [136, 359] width 51 height 34
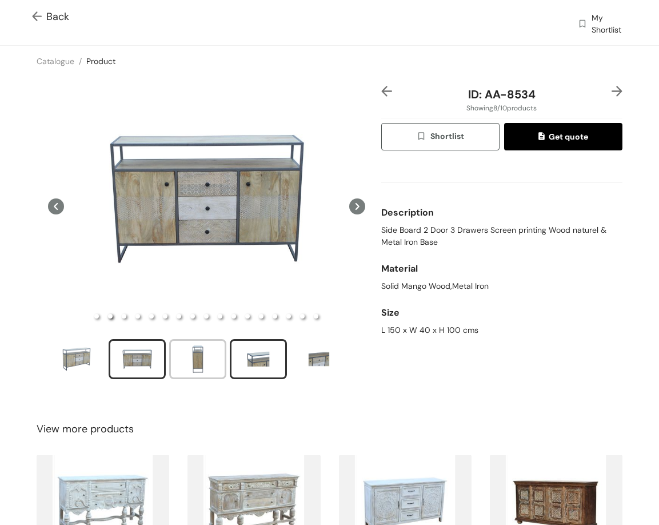
drag, startPoint x: 191, startPoint y: 356, endPoint x: 237, endPoint y: 368, distance: 47.1
click at [196, 358] on div "slide item 3" at bounding box center [197, 359] width 51 height 34
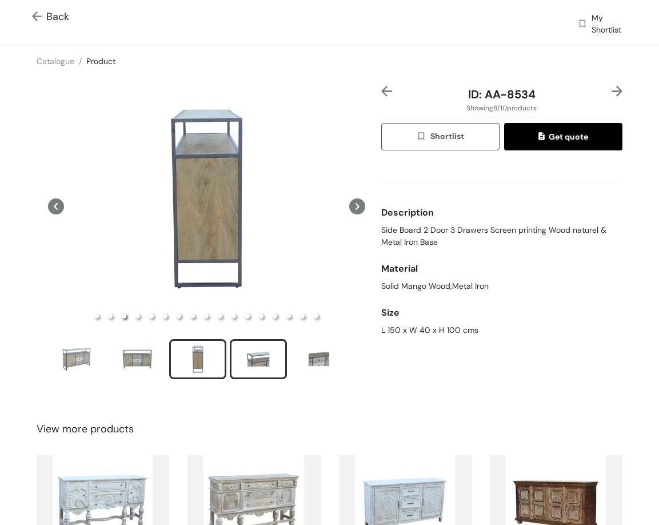
click at [252, 364] on div "slide item 4" at bounding box center [258, 359] width 51 height 34
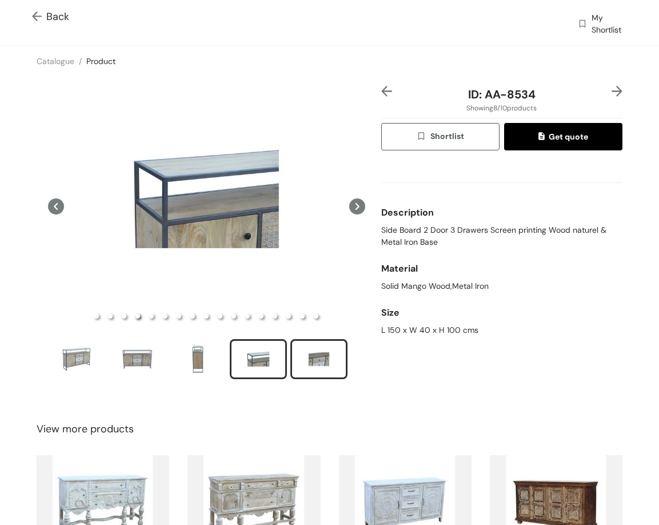
click at [301, 368] on div "slide item 5" at bounding box center [318, 359] width 51 height 34
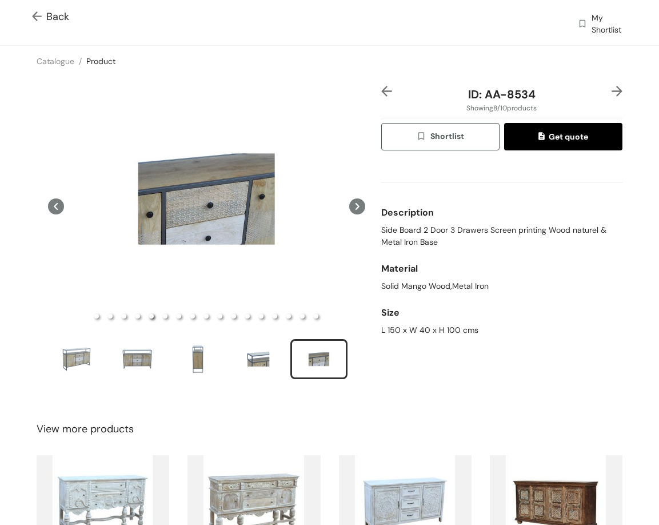
click at [612, 93] on img at bounding box center [617, 91] width 11 height 11
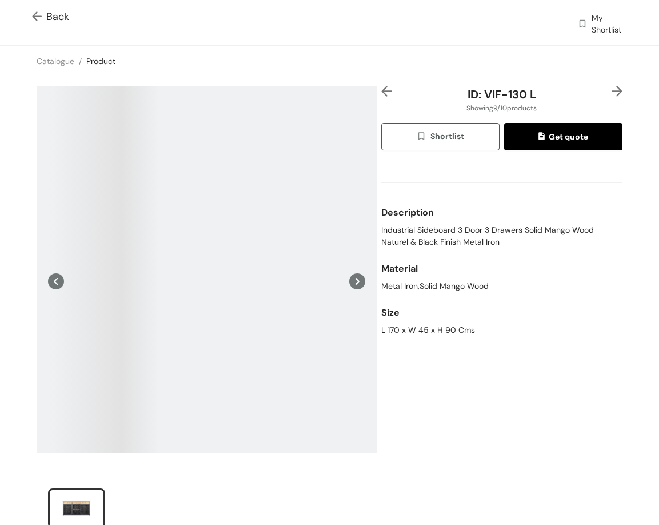
click at [383, 94] on img at bounding box center [386, 91] width 11 height 11
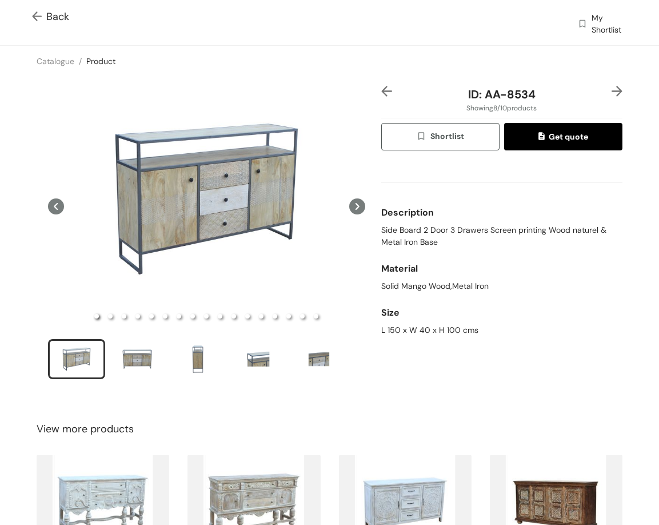
click at [612, 91] on img at bounding box center [617, 91] width 11 height 11
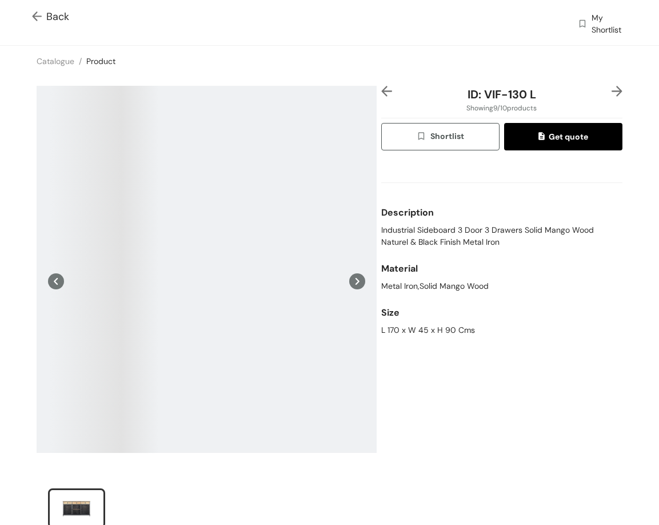
click at [386, 93] on img at bounding box center [386, 91] width 11 height 11
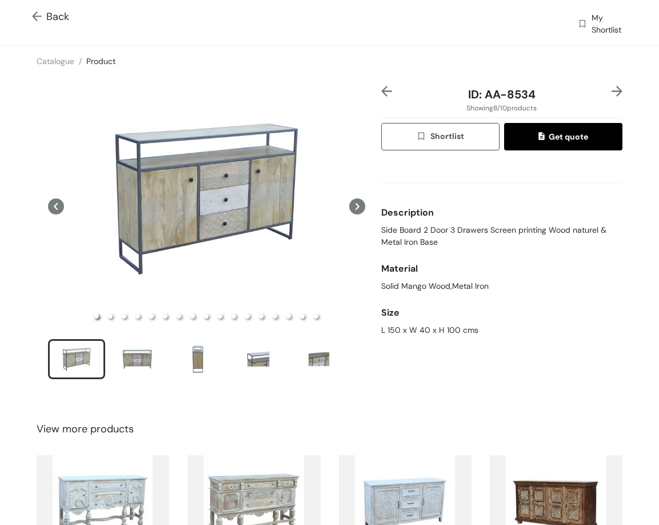
click at [612, 94] on img at bounding box center [617, 91] width 11 height 11
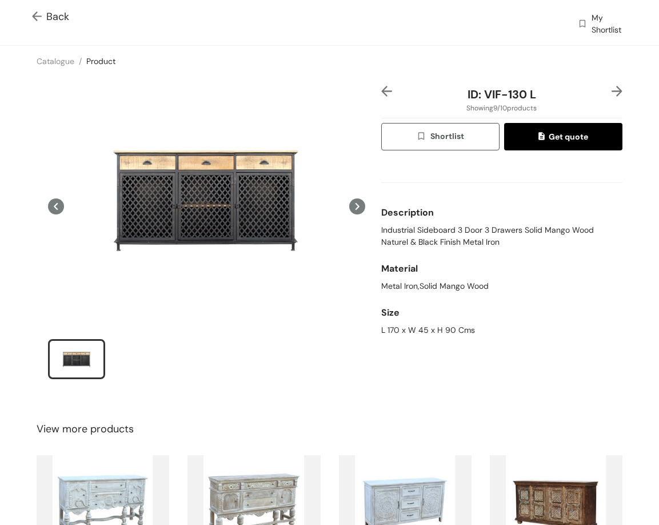
click at [381, 94] on img at bounding box center [386, 91] width 11 height 11
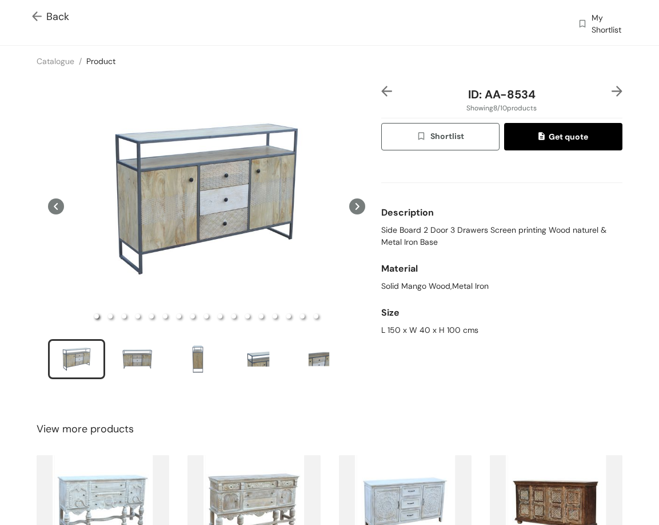
drag, startPoint x: 625, startPoint y: 91, endPoint x: 613, endPoint y: 89, distance: 12.8
click at [620, 92] on div "ID: AA-8534 Showing 8 / 10 products Shortlist Get quote Description Side Board …" at bounding box center [330, 240] width 664 height 326
click at [612, 89] on img at bounding box center [617, 91] width 11 height 11
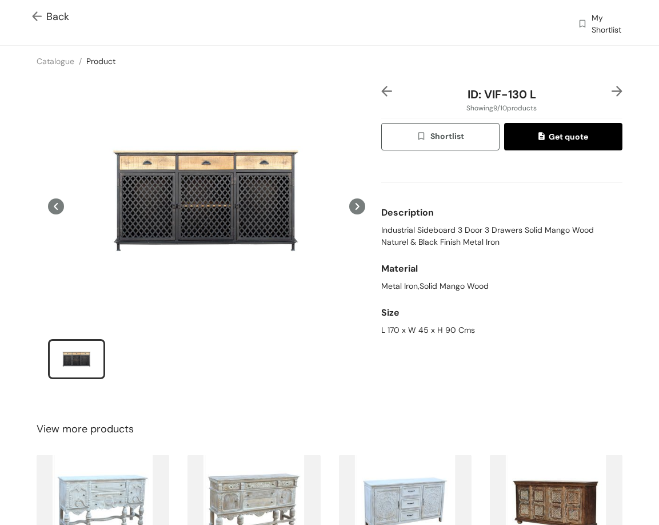
click at [612, 94] on img at bounding box center [617, 91] width 11 height 11
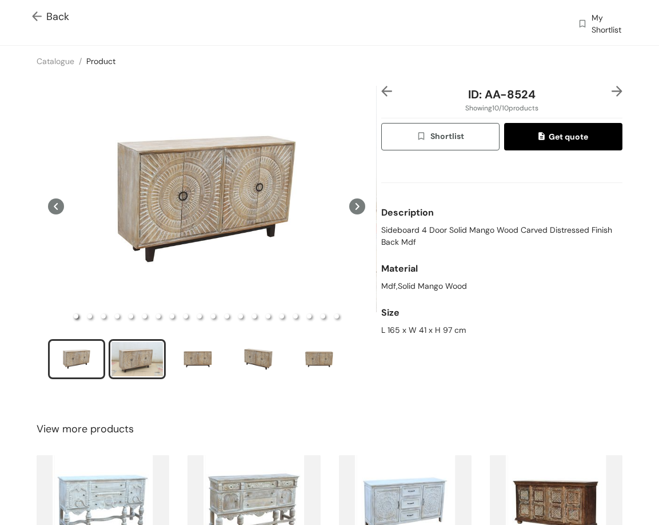
click at [145, 357] on div "slide item 2" at bounding box center [136, 359] width 51 height 34
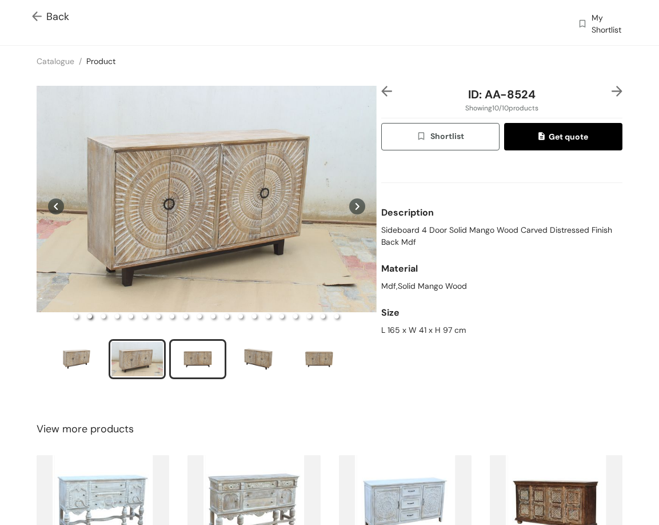
click at [190, 351] on div "slide item 3" at bounding box center [197, 359] width 51 height 34
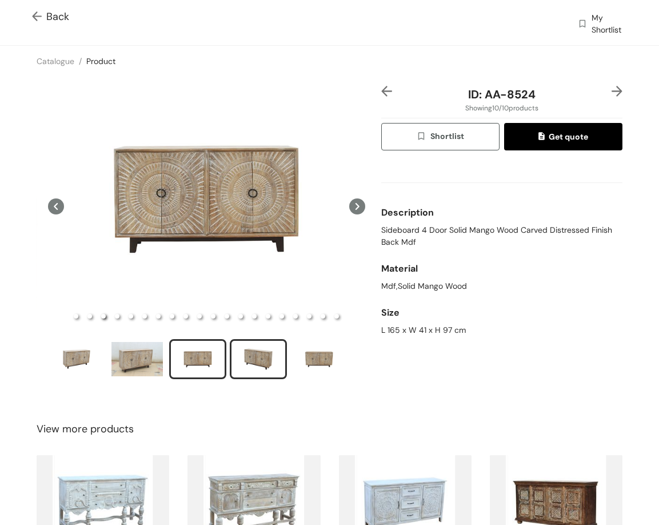
click at [270, 354] on div "slide item 4" at bounding box center [258, 359] width 51 height 34
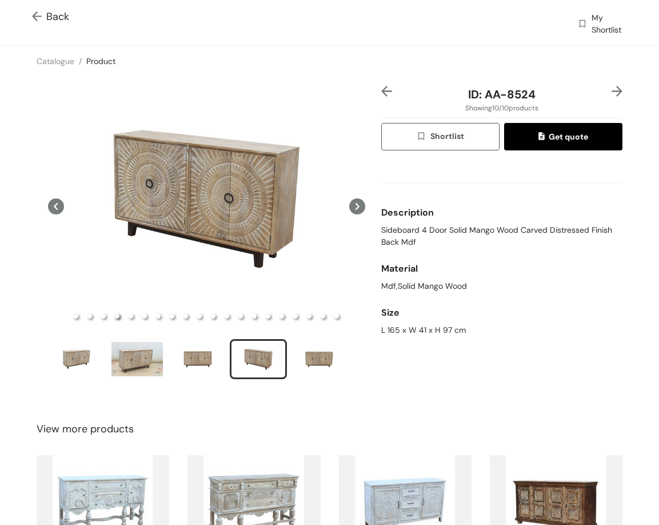
click at [612, 87] on img at bounding box center [617, 91] width 11 height 11
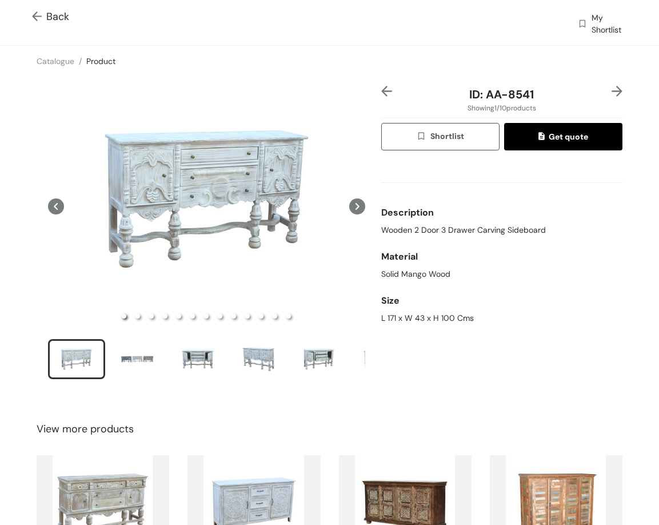
click at [55, 11] on span "Back" at bounding box center [50, 16] width 37 height 15
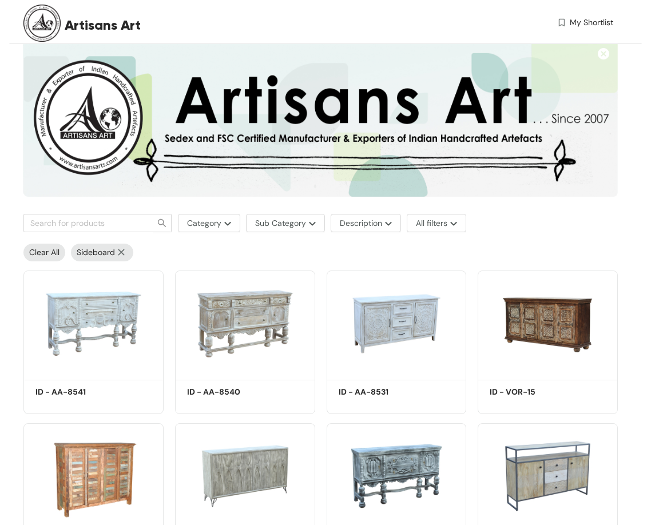
scroll to position [57, 0]
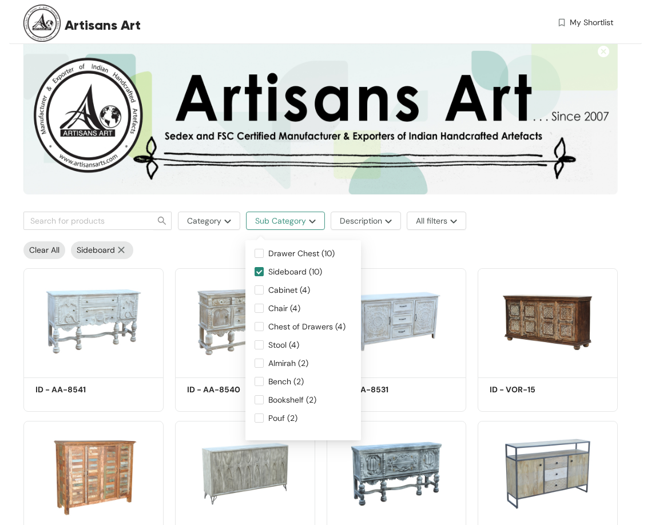
click at [316, 220] on button "Sub Category" at bounding box center [285, 221] width 79 height 18
click at [256, 290] on input "Cabinet (4)" at bounding box center [258, 289] width 9 height 9
checkbox input "true"
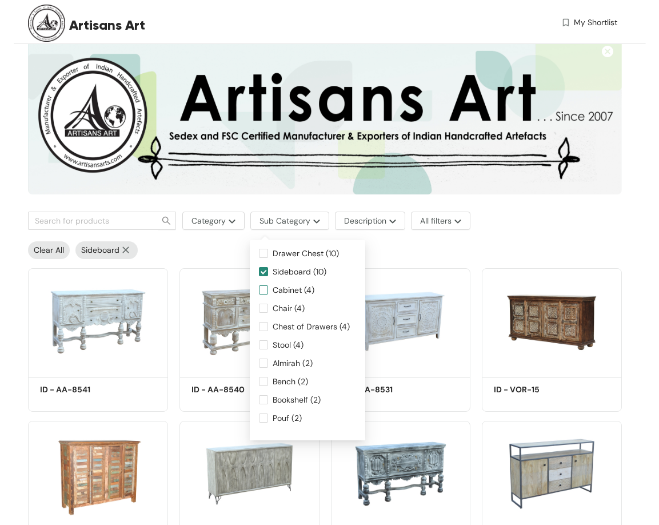
scroll to position [0, 0]
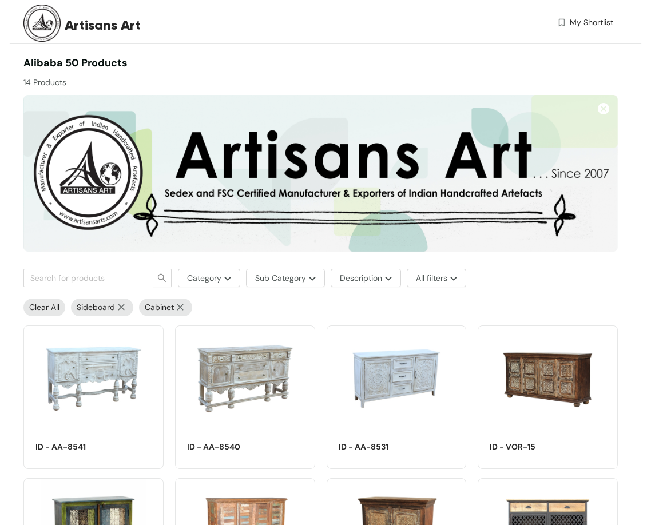
click at [124, 307] on img at bounding box center [121, 307] width 13 height 7
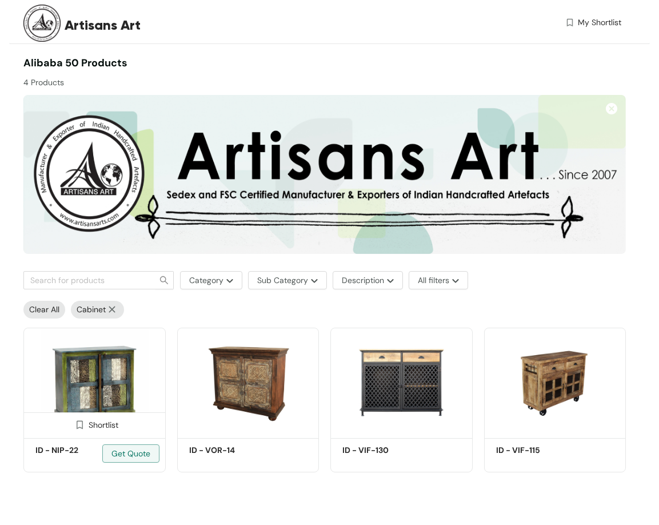
click at [90, 409] on img at bounding box center [94, 381] width 142 height 107
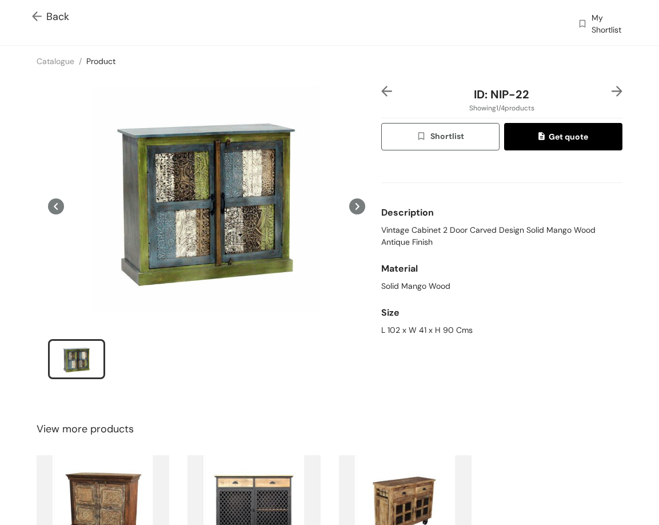
click at [612, 92] on img at bounding box center [617, 91] width 11 height 11
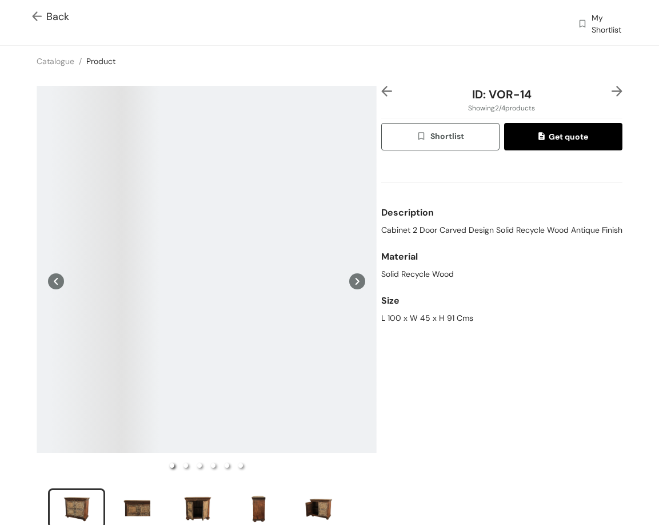
click at [612, 91] on img at bounding box center [617, 91] width 11 height 11
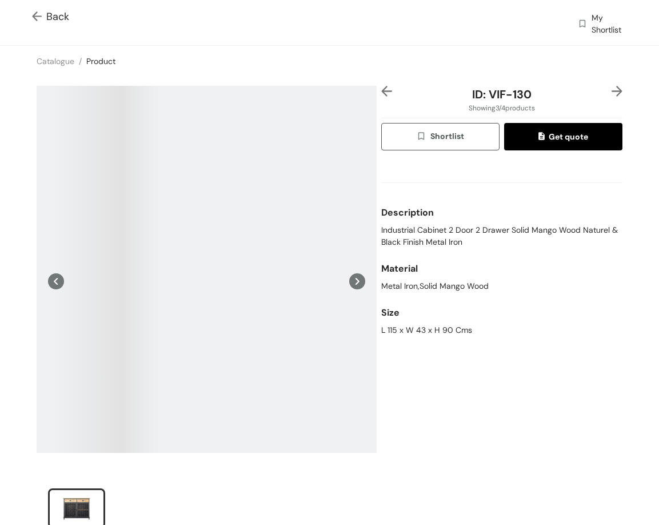
click at [381, 95] on img at bounding box center [386, 91] width 11 height 11
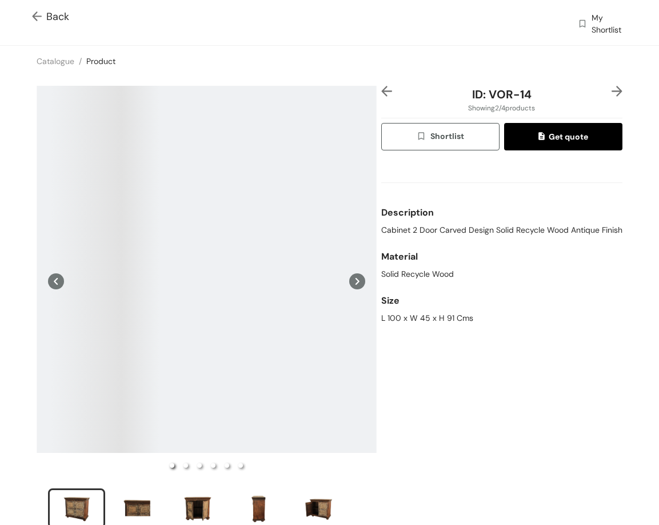
click at [382, 93] on img at bounding box center [386, 91] width 11 height 11
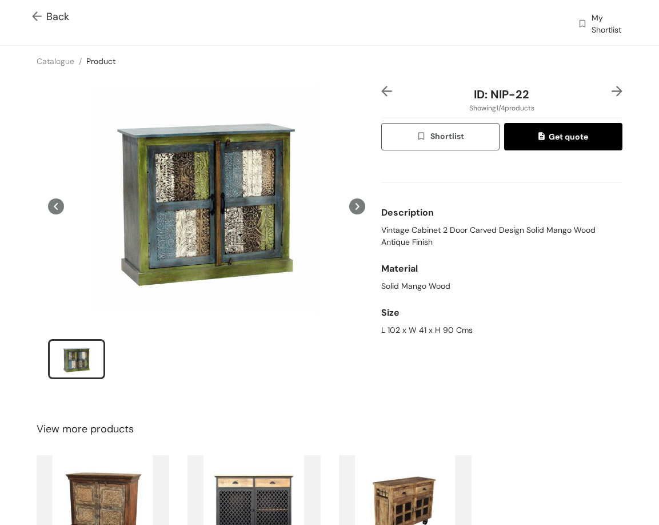
click at [613, 89] on img at bounding box center [617, 91] width 11 height 11
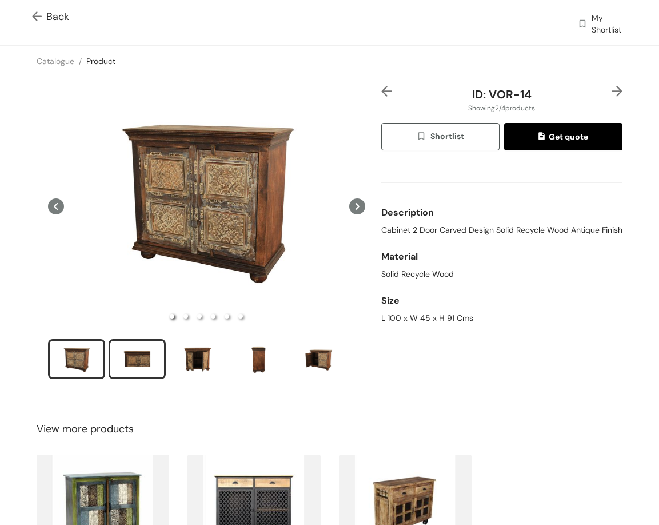
drag, startPoint x: 103, startPoint y: 340, endPoint x: 116, endPoint y: 348, distance: 15.4
click at [103, 343] on li "slide item 1" at bounding box center [76, 359] width 57 height 40
click at [138, 356] on div "slide item 2" at bounding box center [136, 359] width 51 height 34
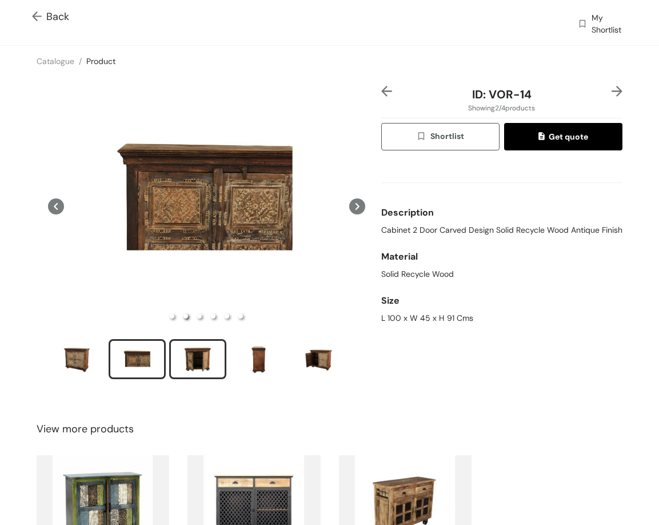
click at [187, 359] on div "slide item 3" at bounding box center [197, 359] width 51 height 34
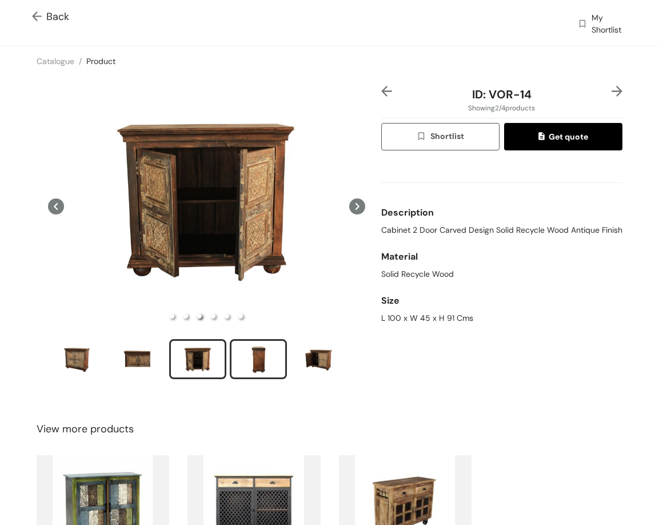
click at [249, 360] on div "slide item 4" at bounding box center [258, 359] width 51 height 34
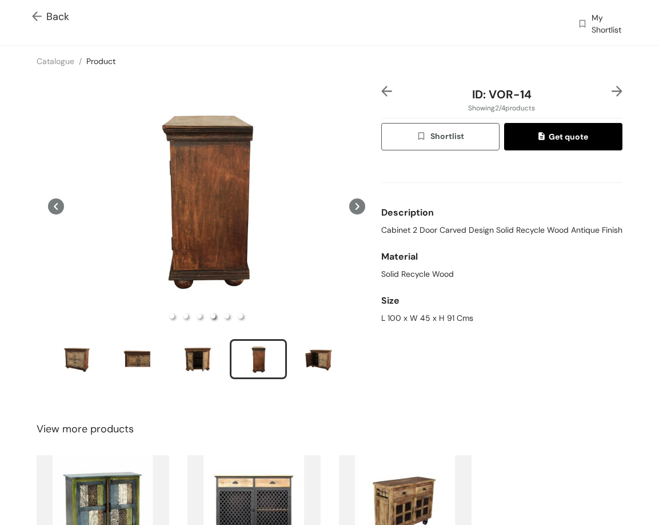
click at [612, 93] on img at bounding box center [617, 91] width 11 height 11
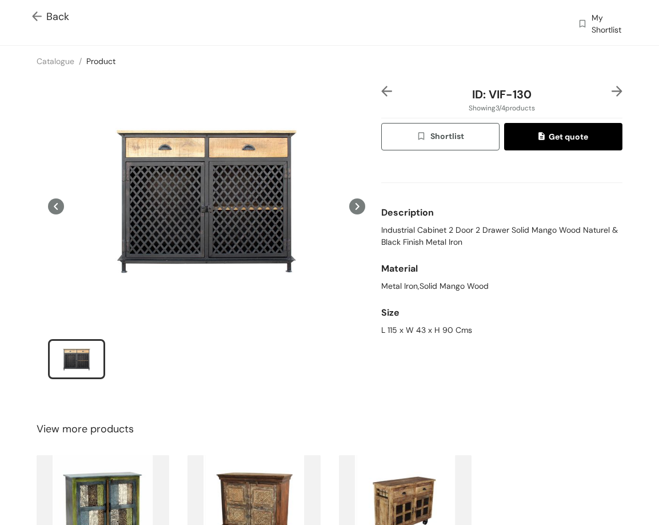
click at [612, 89] on img at bounding box center [617, 91] width 11 height 11
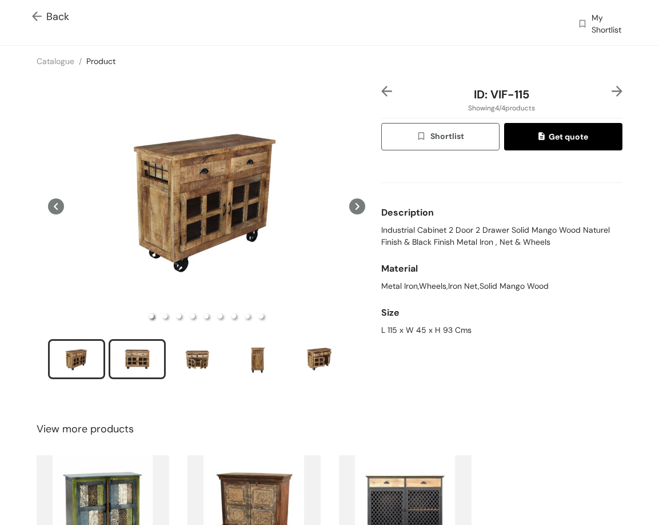
click at [152, 361] on div "slide item 2" at bounding box center [136, 359] width 51 height 34
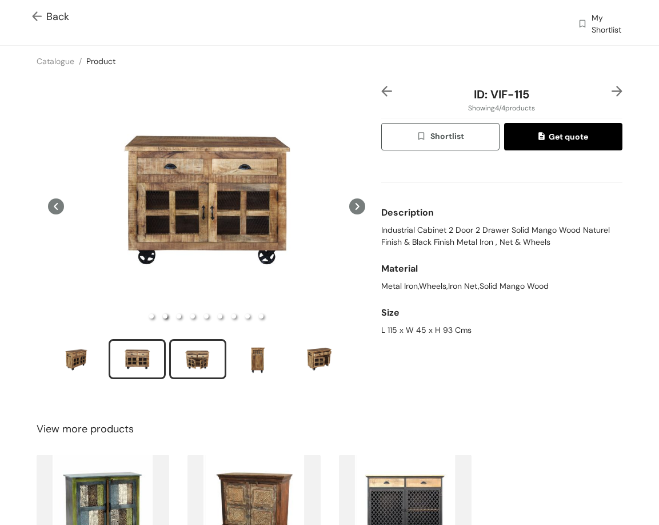
click at [213, 365] on div "slide item 3" at bounding box center [197, 359] width 51 height 34
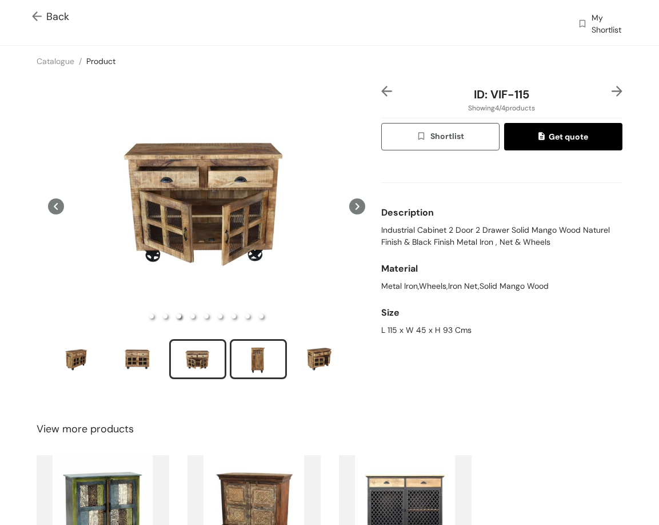
click at [252, 368] on div "slide item 4" at bounding box center [258, 359] width 51 height 34
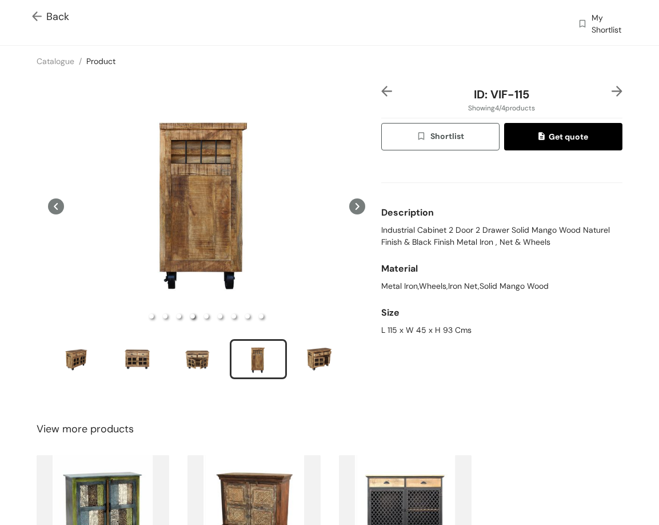
click at [612, 93] on img at bounding box center [617, 91] width 11 height 11
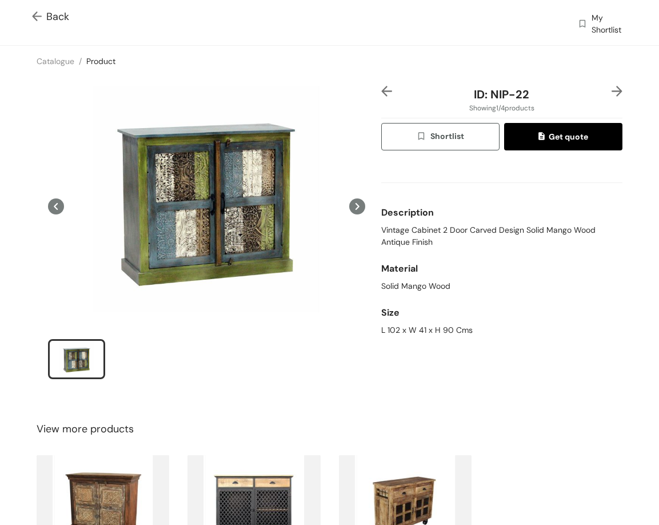
click at [59, 14] on span "Back" at bounding box center [50, 16] width 37 height 15
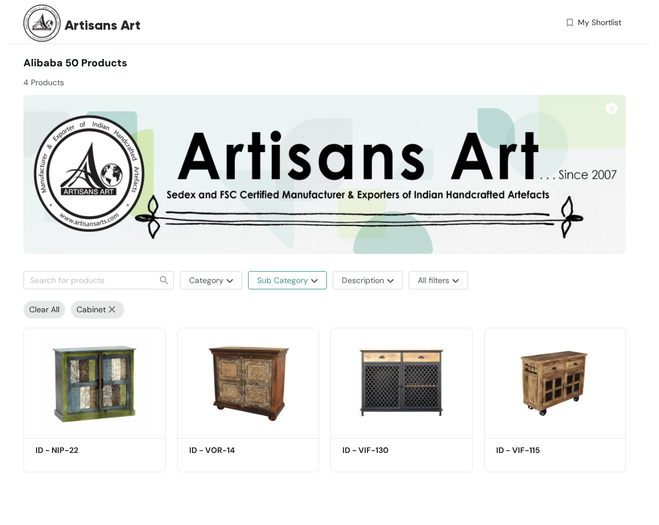
click at [318, 282] on button "Sub Category" at bounding box center [287, 280] width 79 height 18
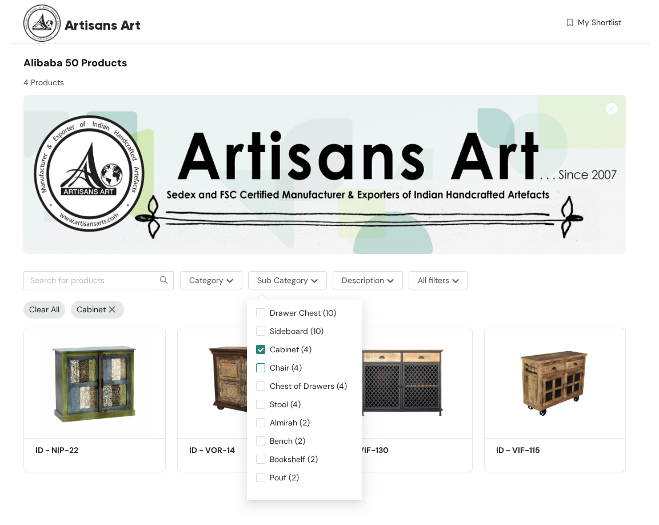
click at [262, 372] on input "Chair (4)" at bounding box center [260, 367] width 9 height 9
checkbox input "true"
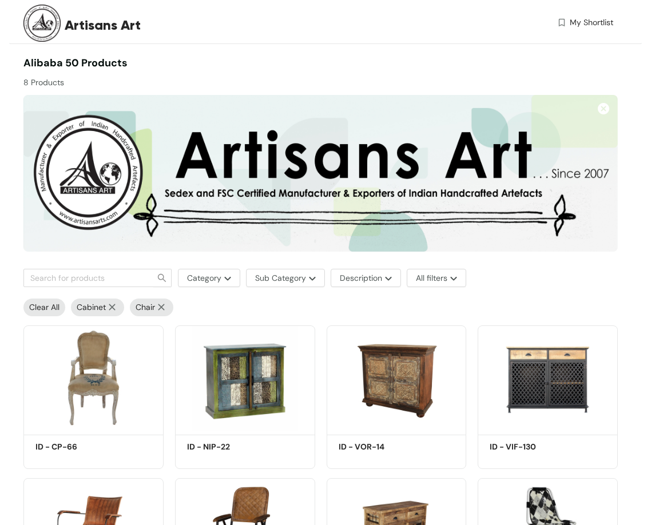
click at [115, 309] on img at bounding box center [112, 307] width 13 height 7
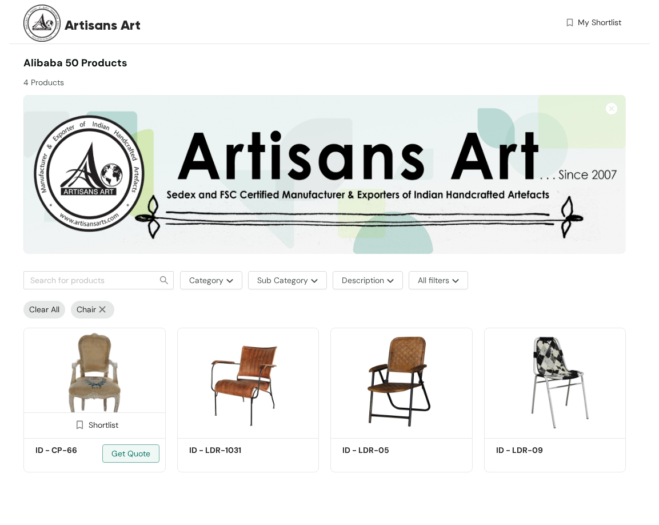
click at [122, 372] on img at bounding box center [94, 381] width 142 height 107
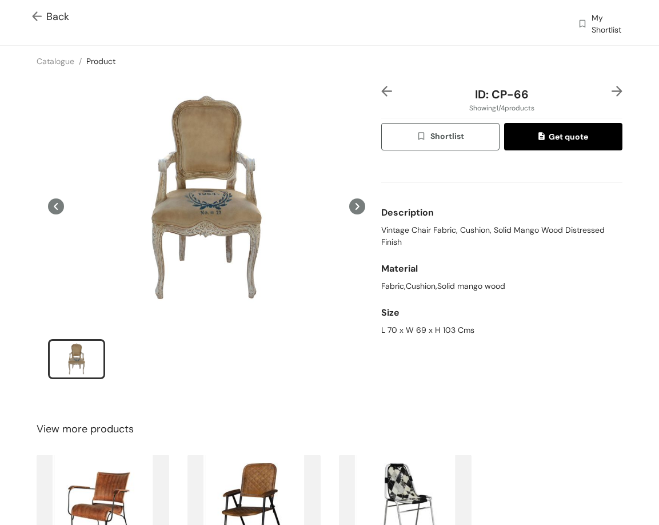
click at [612, 91] on img at bounding box center [617, 91] width 11 height 11
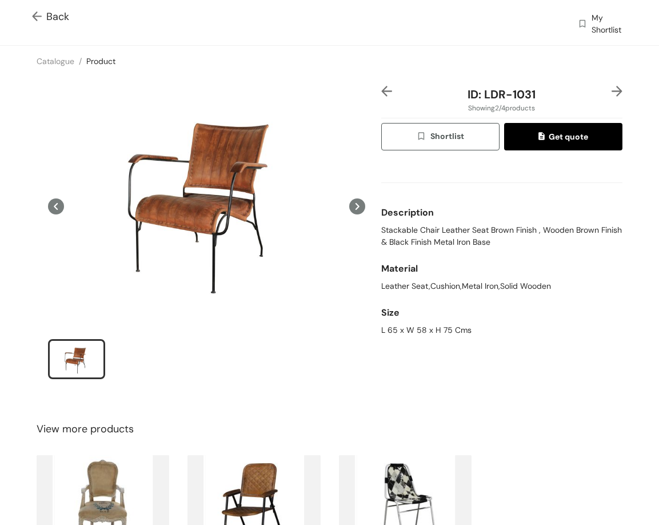
click at [612, 87] on img at bounding box center [617, 91] width 11 height 11
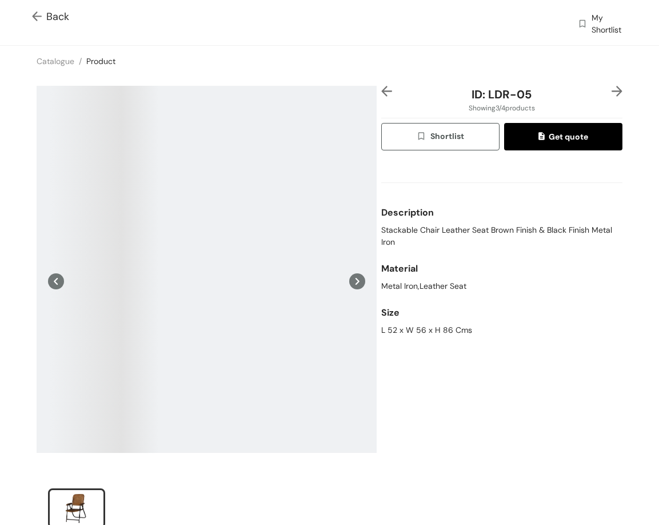
click at [381, 92] on img at bounding box center [386, 91] width 11 height 11
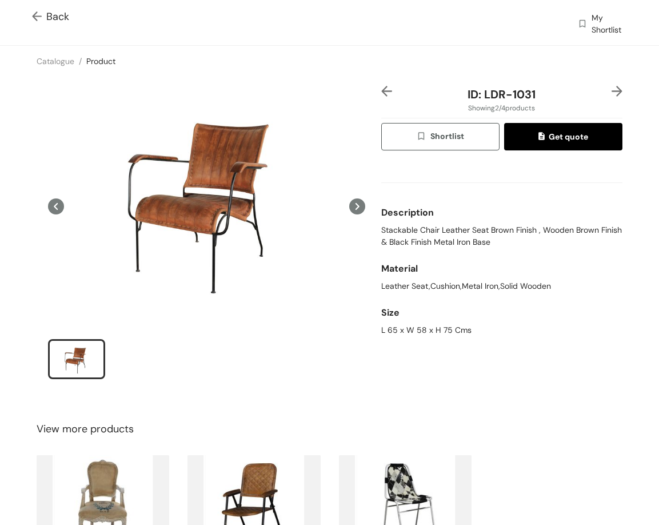
click at [612, 90] on img at bounding box center [617, 91] width 11 height 11
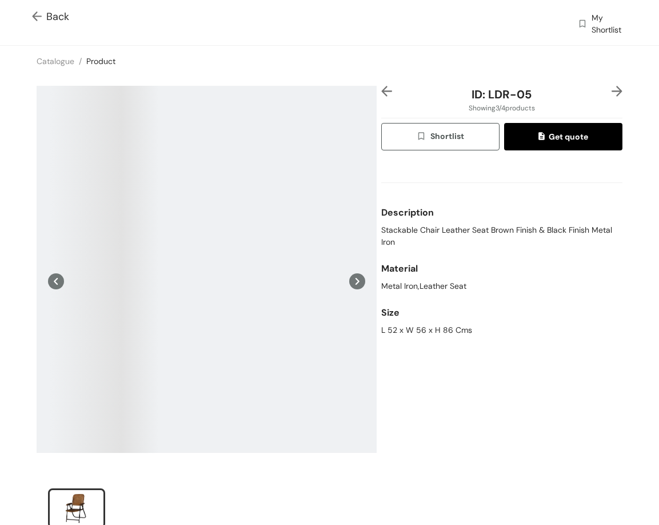
click at [612, 90] on img at bounding box center [617, 91] width 11 height 11
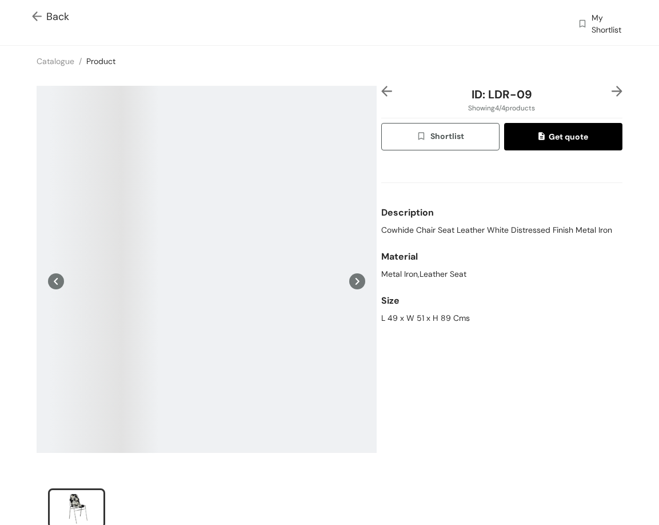
click at [381, 97] on div at bounding box center [391, 94] width 20 height 17
click at [381, 96] on img at bounding box center [386, 91] width 11 height 11
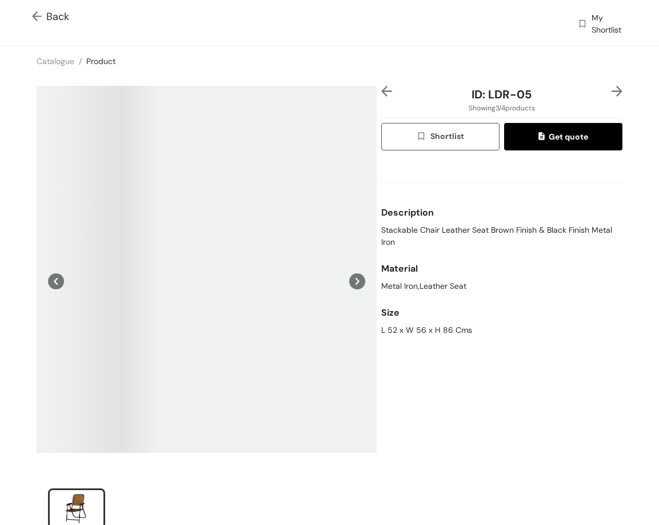
click at [612, 89] on img at bounding box center [617, 91] width 11 height 11
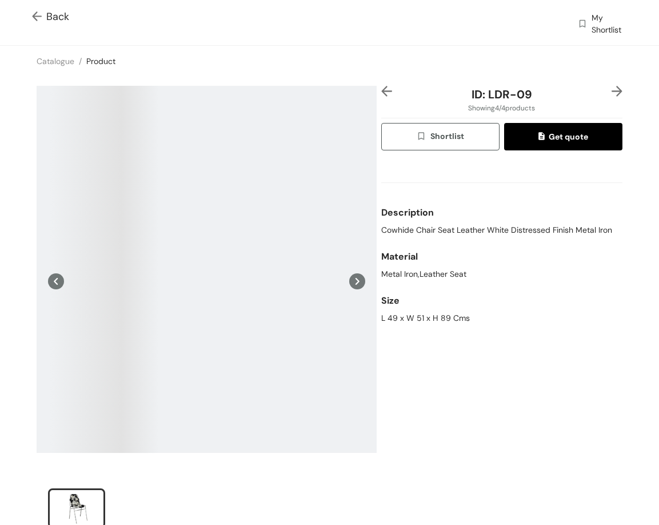
click at [372, 91] on div at bounding box center [206, 315] width 345 height 458
click at [379, 93] on div "ID: LDR-09 Showing 4 / 4 products Shortlist Get quote Description Cowhide Chair…" at bounding box center [502, 315] width 246 height 458
click at [381, 93] on img at bounding box center [386, 91] width 11 height 11
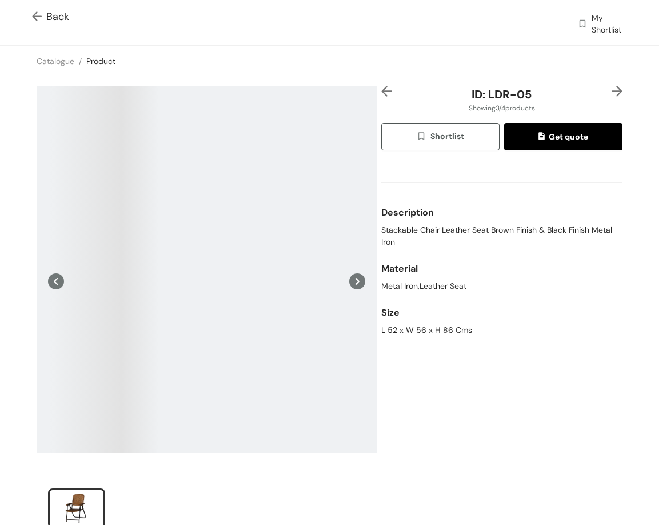
click at [381, 93] on img at bounding box center [386, 91] width 11 height 11
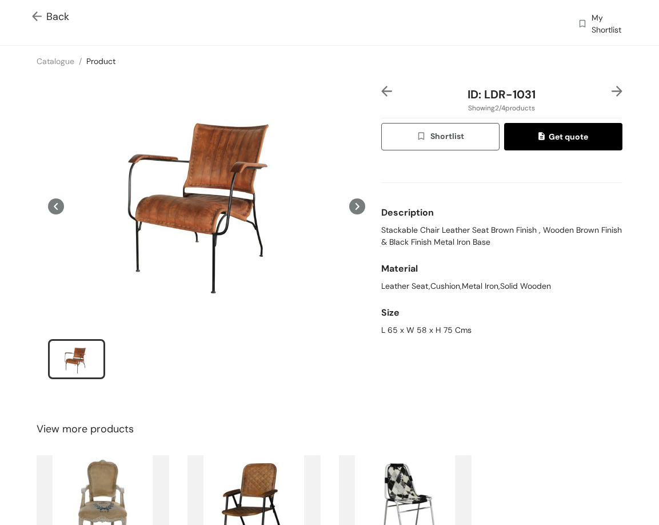
click at [612, 86] on img at bounding box center [617, 91] width 11 height 11
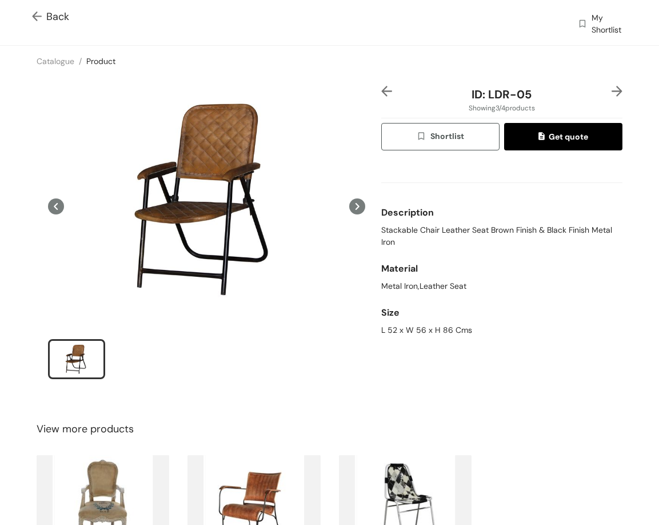
click at [612, 86] on img at bounding box center [617, 91] width 11 height 11
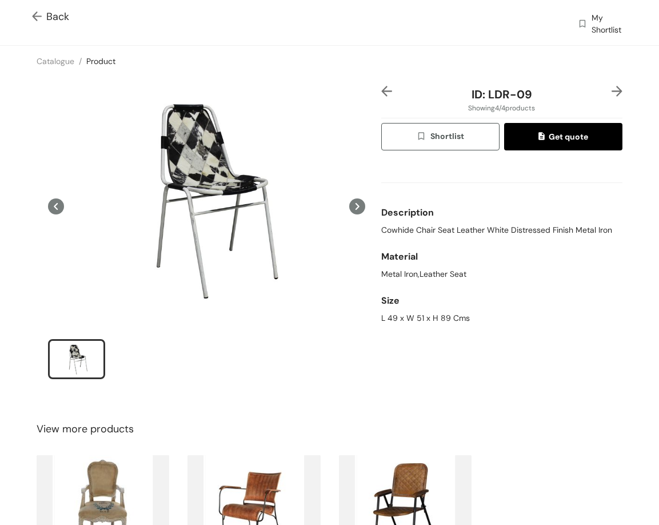
click at [49, 16] on span "Back" at bounding box center [50, 16] width 37 height 15
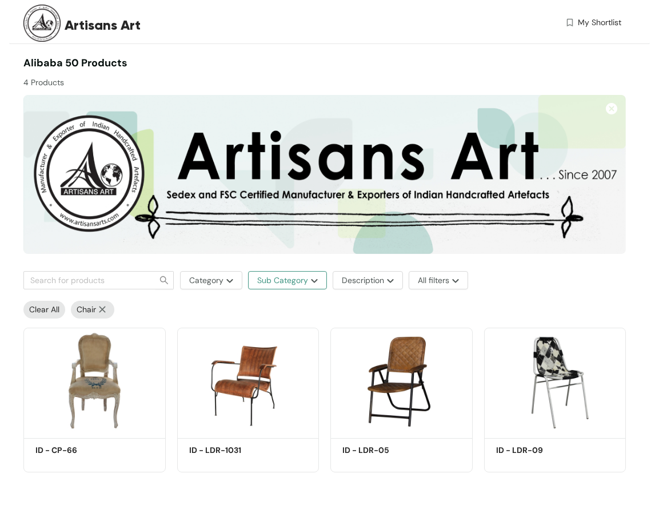
click at [310, 281] on img "button" at bounding box center [313, 280] width 10 height 5
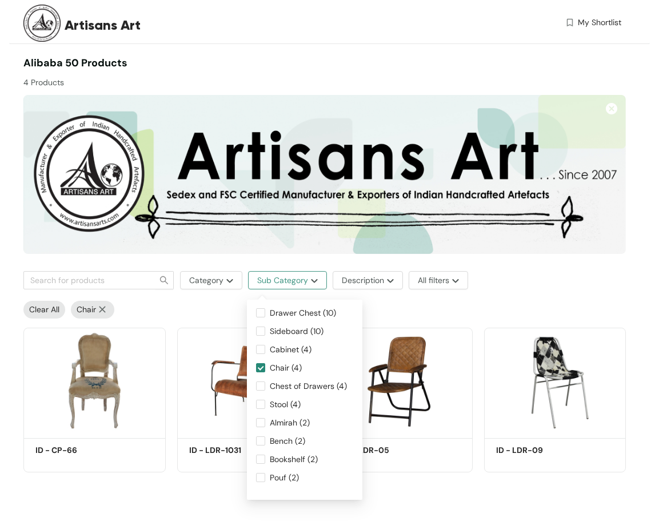
click at [280, 277] on span "Sub Category" at bounding box center [282, 280] width 51 height 13
click at [279, 385] on span "Chest of Drawers (4)" at bounding box center [308, 386] width 86 height 13
click at [265, 385] on input "Chest of Drawers (4)" at bounding box center [260, 385] width 9 height 9
checkbox input "true"
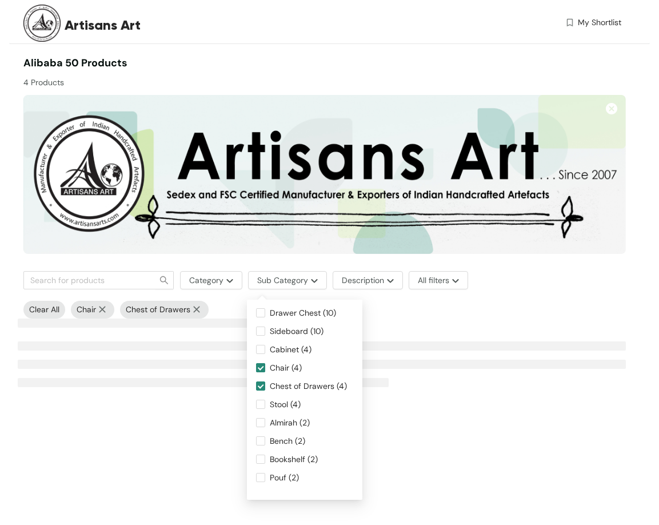
click at [270, 366] on span "Chair (4)" at bounding box center [285, 367] width 41 height 13
click at [265, 366] on input "Chair (4)" at bounding box center [260, 367] width 9 height 9
checkbox input "false"
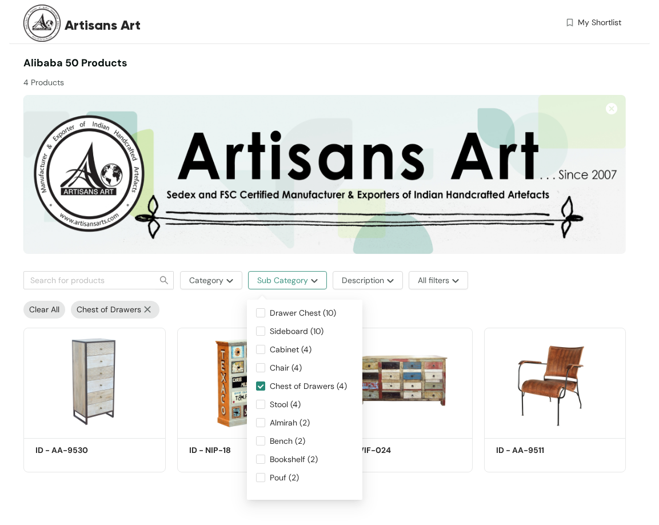
click at [278, 279] on span "Sub Category" at bounding box center [282, 280] width 51 height 13
click at [284, 384] on span "Chest of Drawers (4)" at bounding box center [308, 386] width 86 height 13
click at [265, 384] on input "Chest of Drawers (4)" at bounding box center [260, 385] width 9 height 9
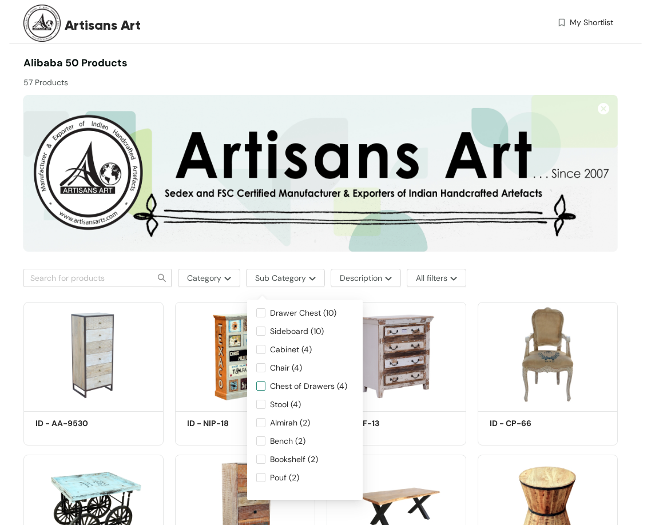
click at [285, 388] on span "Chest of Drawers (4)" at bounding box center [308, 386] width 86 height 13
click at [265, 388] on input "Chest of Drawers (4)" at bounding box center [260, 385] width 9 height 9
checkbox input "true"
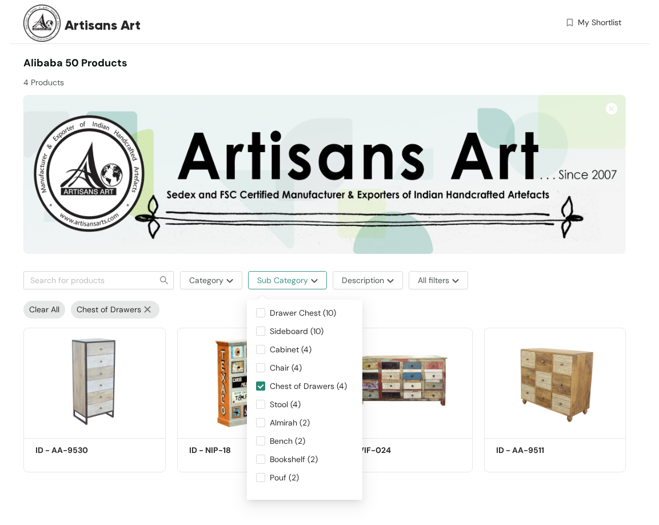
click at [274, 283] on span "Sub Category" at bounding box center [282, 280] width 51 height 13
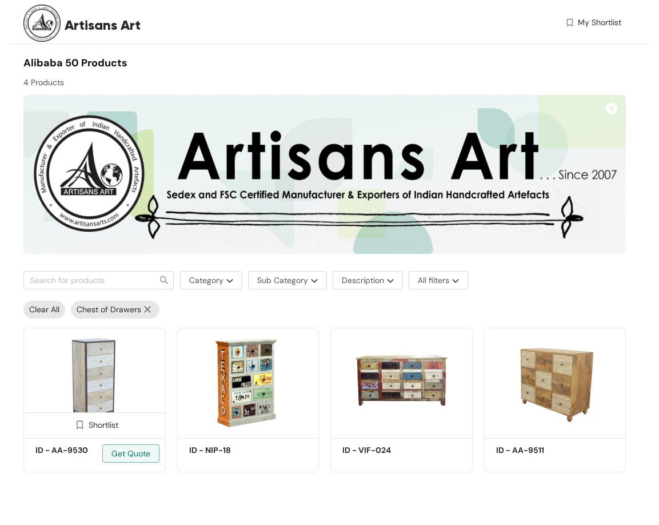
click at [105, 355] on img at bounding box center [94, 381] width 142 height 107
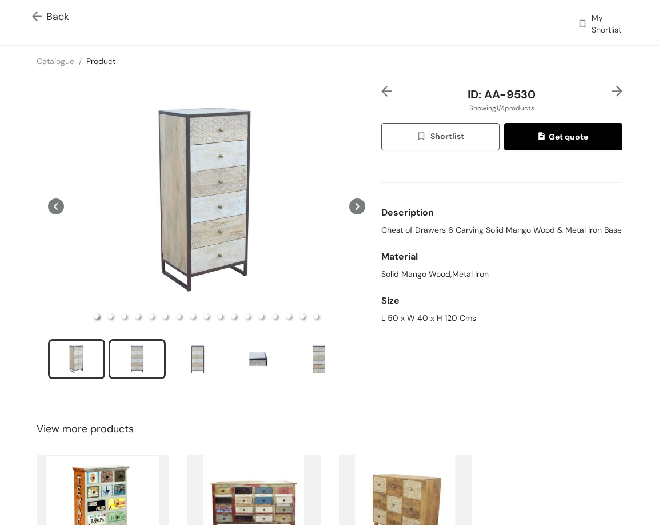
click at [138, 357] on div "slide item 2" at bounding box center [136, 359] width 51 height 34
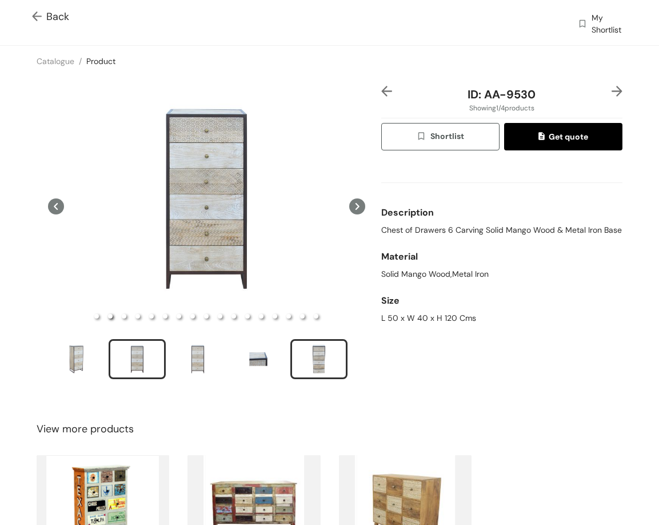
drag, startPoint x: 315, startPoint y: 353, endPoint x: 316, endPoint y: 347, distance: 5.8
click at [315, 352] on div "slide item 5" at bounding box center [318, 359] width 51 height 34
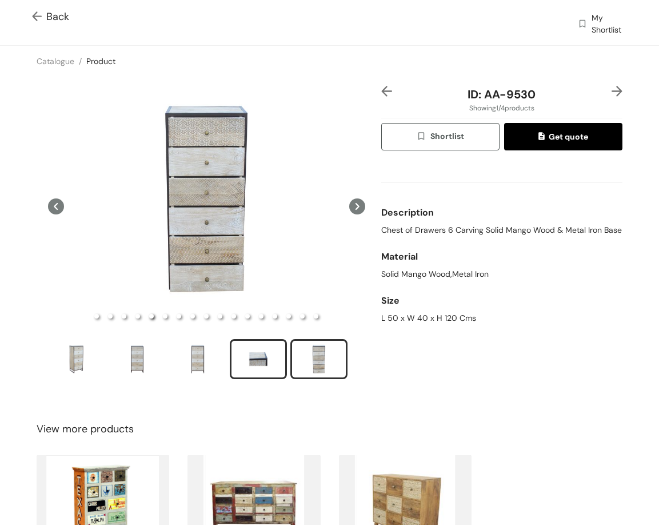
click at [250, 368] on div "slide item 4" at bounding box center [258, 359] width 51 height 34
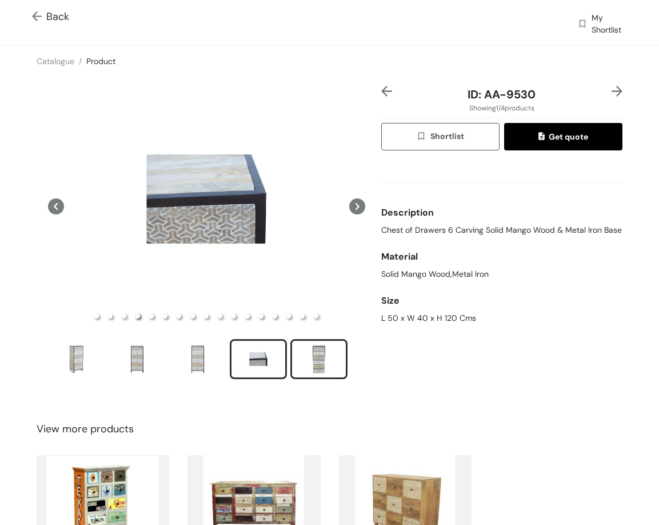
click at [321, 354] on div "slide item 5" at bounding box center [318, 359] width 51 height 34
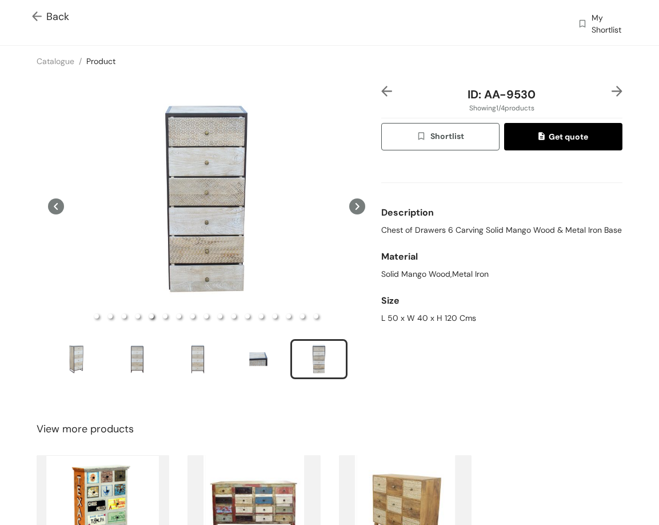
click at [612, 86] on img at bounding box center [617, 91] width 11 height 11
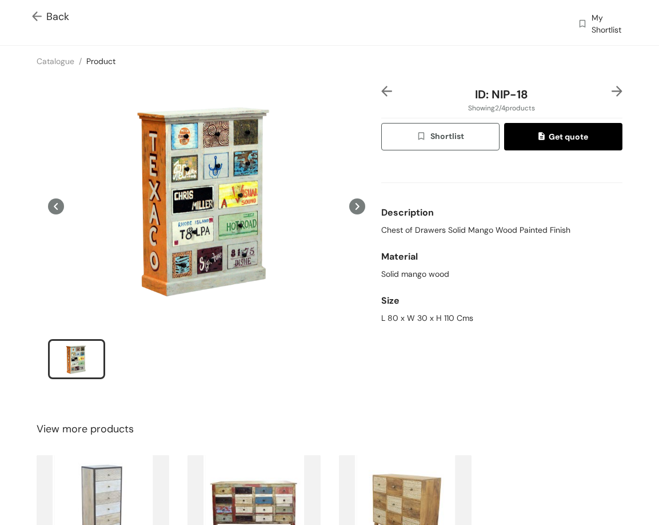
click at [612, 89] on img at bounding box center [617, 91] width 11 height 11
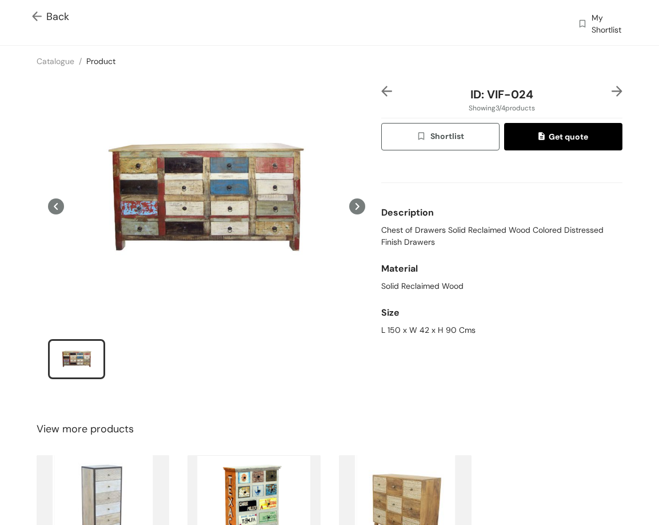
click at [612, 91] on img at bounding box center [617, 91] width 11 height 11
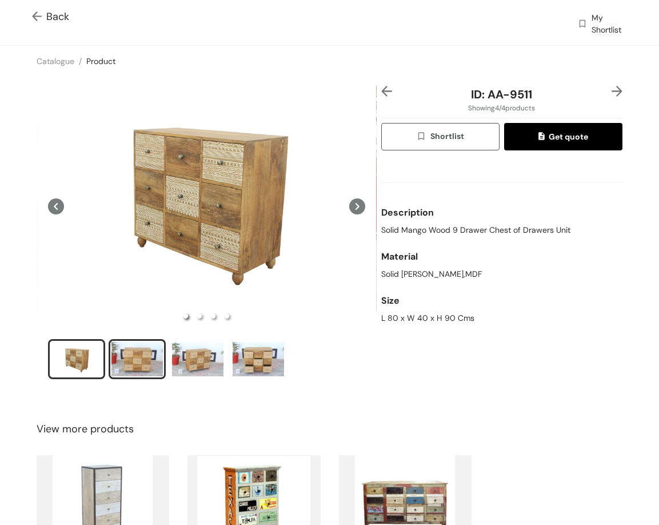
click at [139, 354] on div "slide item 2" at bounding box center [136, 359] width 51 height 34
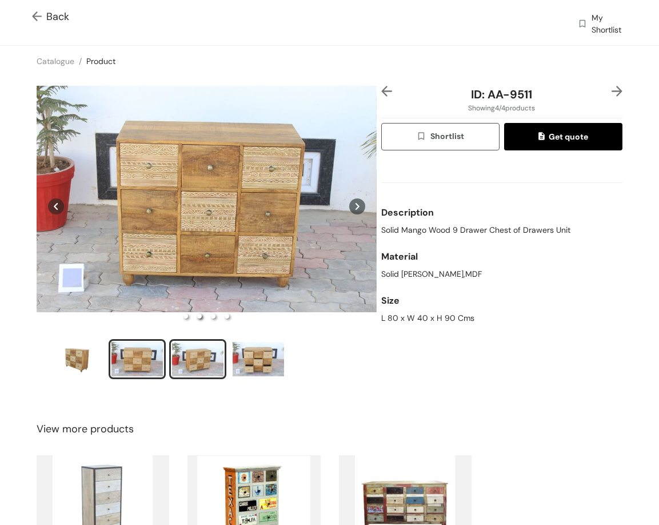
click at [200, 352] on div "slide item 3" at bounding box center [197, 359] width 51 height 34
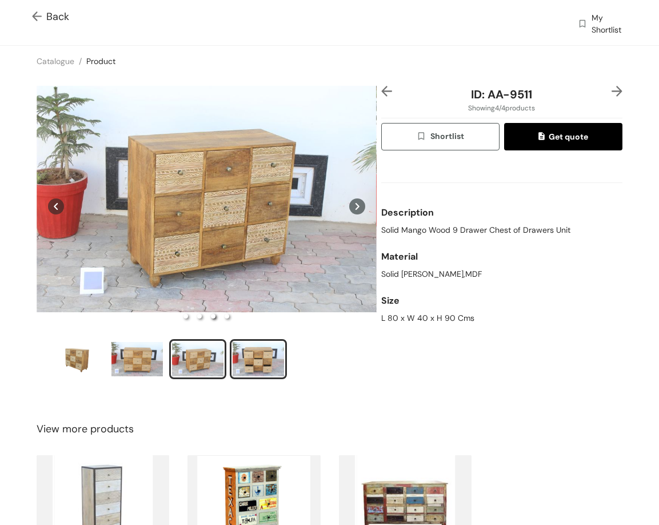
click at [260, 353] on div "slide item 4" at bounding box center [258, 359] width 51 height 34
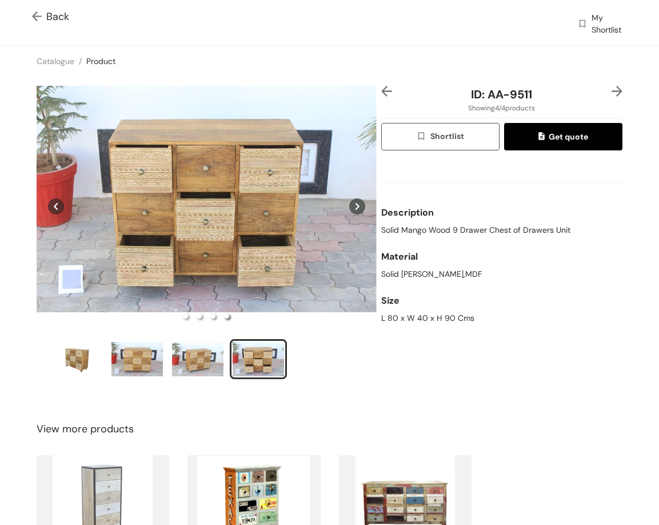
click at [56, 11] on span "Back" at bounding box center [50, 16] width 37 height 15
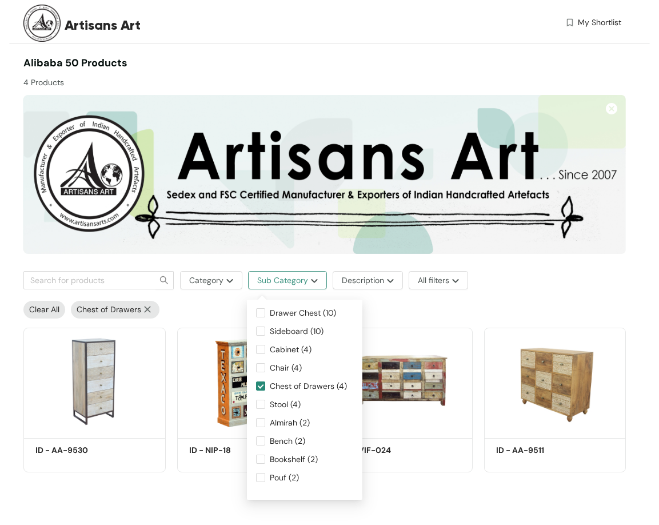
click at [306, 285] on span "Sub Category" at bounding box center [282, 280] width 51 height 13
click at [273, 401] on span "Stool (4)" at bounding box center [285, 404] width 40 height 13
click at [265, 401] on input "Stool (4)" at bounding box center [260, 404] width 9 height 9
checkbox input "true"
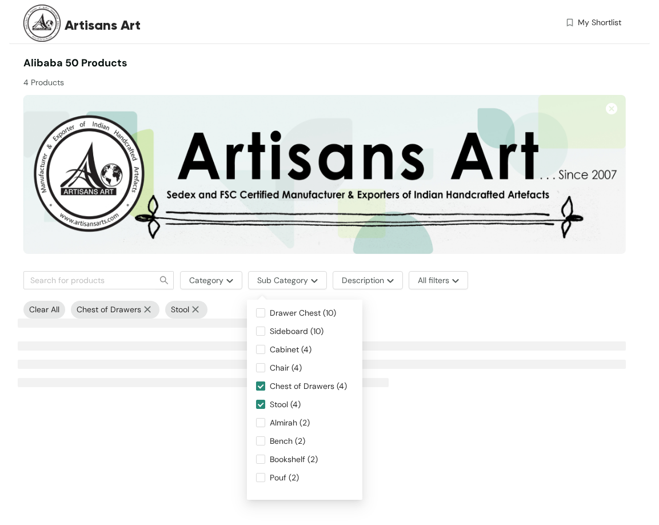
click at [261, 383] on input "Chest of Drawers (4)" at bounding box center [260, 385] width 9 height 9
checkbox input "false"
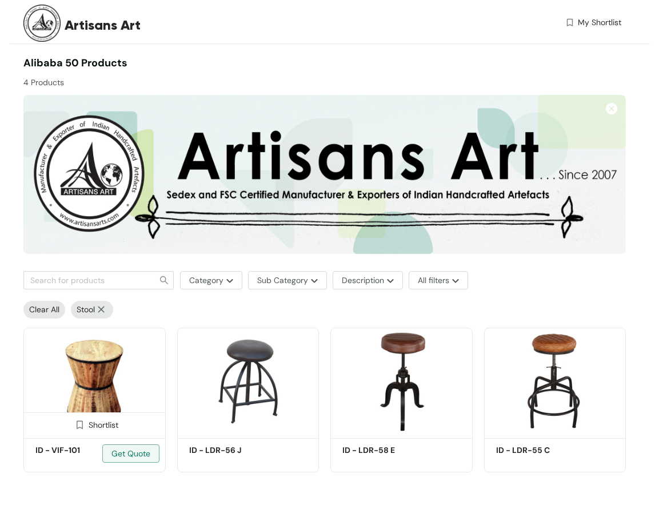
click at [87, 364] on img at bounding box center [94, 381] width 142 height 107
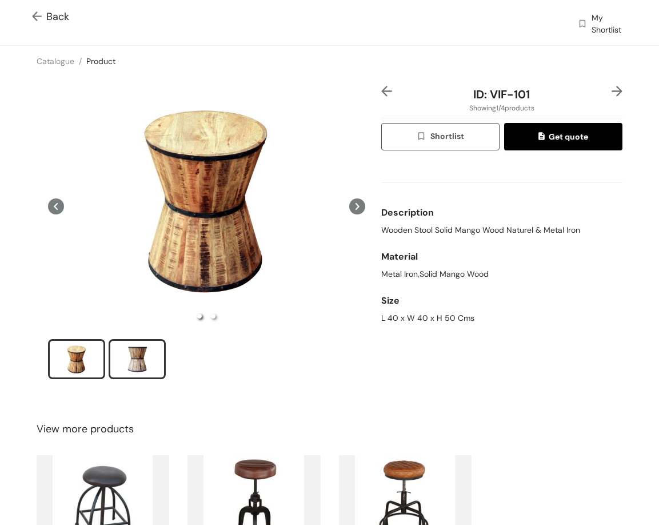
click at [143, 361] on div "slide item 2" at bounding box center [136, 359] width 51 height 34
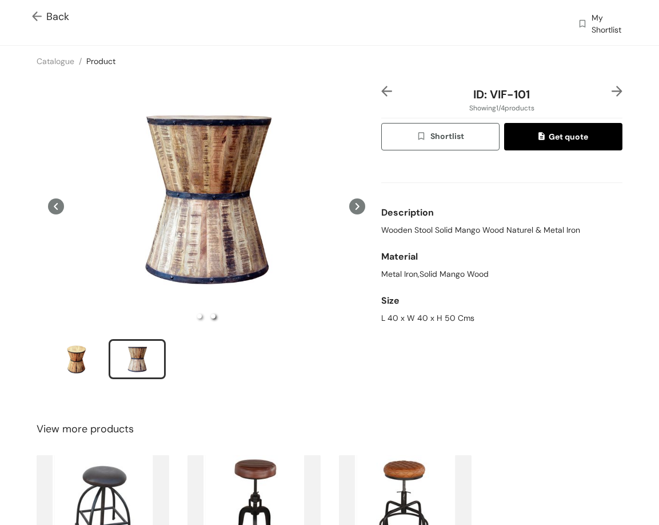
click at [612, 93] on img at bounding box center [617, 91] width 11 height 11
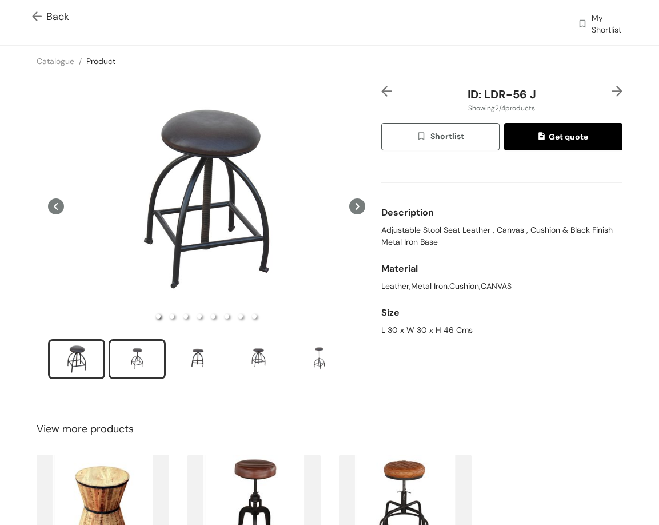
click at [141, 358] on div "slide item 2" at bounding box center [136, 359] width 51 height 34
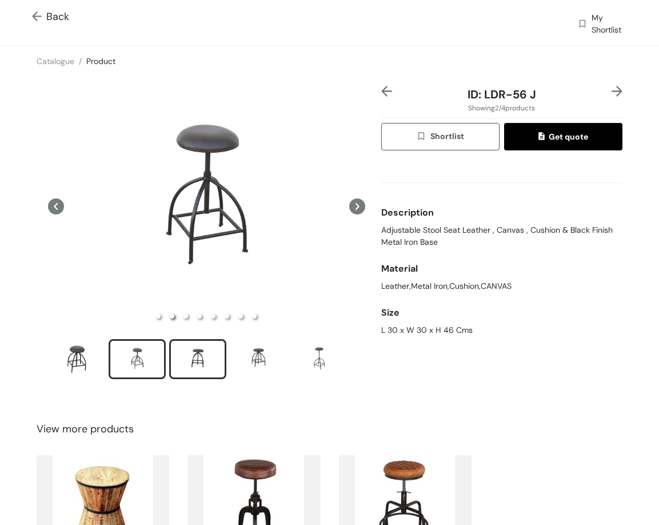
click at [196, 359] on div "slide item 3" at bounding box center [197, 359] width 51 height 34
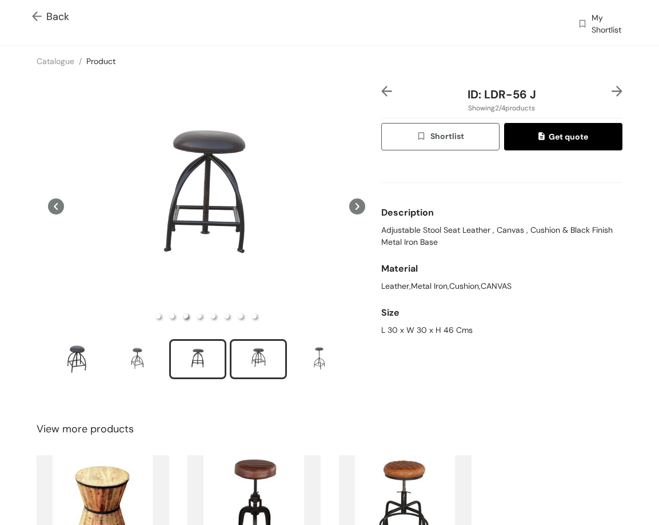
click at [277, 339] on li "slide item 4" at bounding box center [258, 359] width 57 height 40
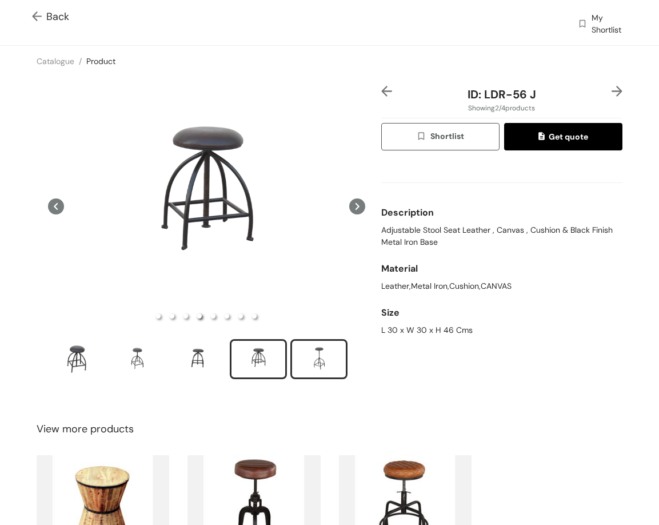
click at [310, 366] on div "slide item 5" at bounding box center [318, 359] width 51 height 34
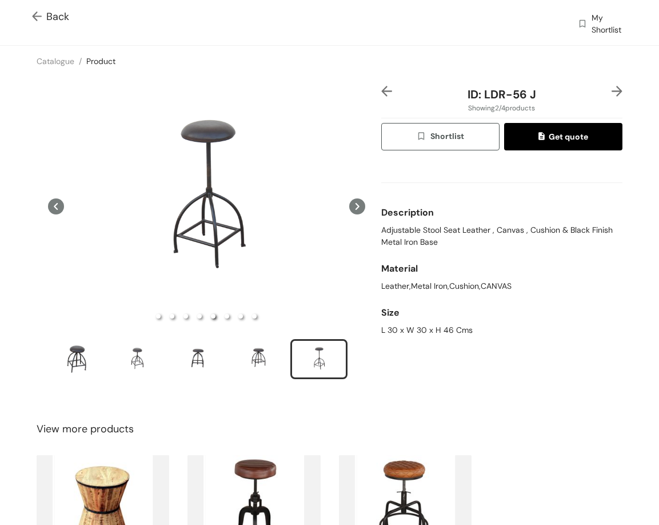
click at [612, 91] on img at bounding box center [617, 91] width 11 height 11
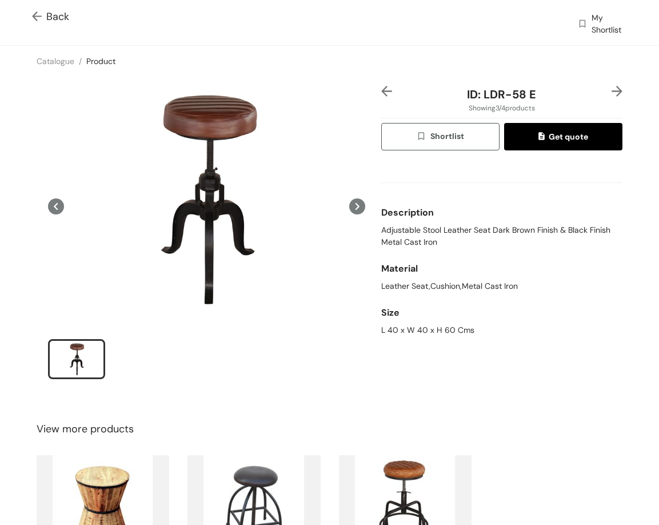
click at [612, 91] on img at bounding box center [617, 91] width 11 height 11
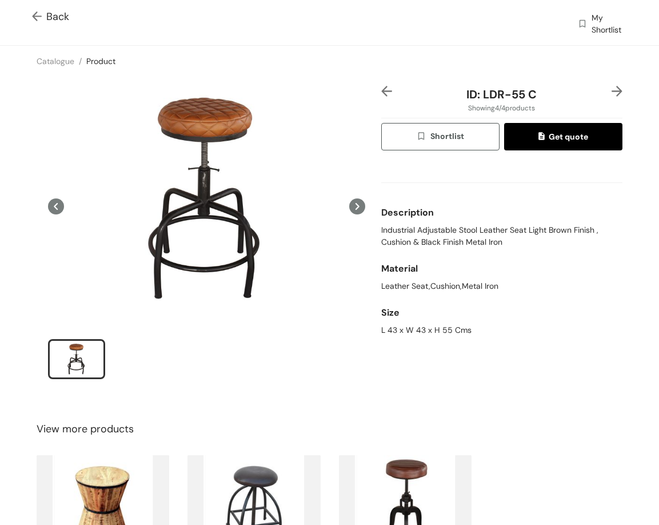
click at [63, 14] on span "Back" at bounding box center [50, 16] width 37 height 15
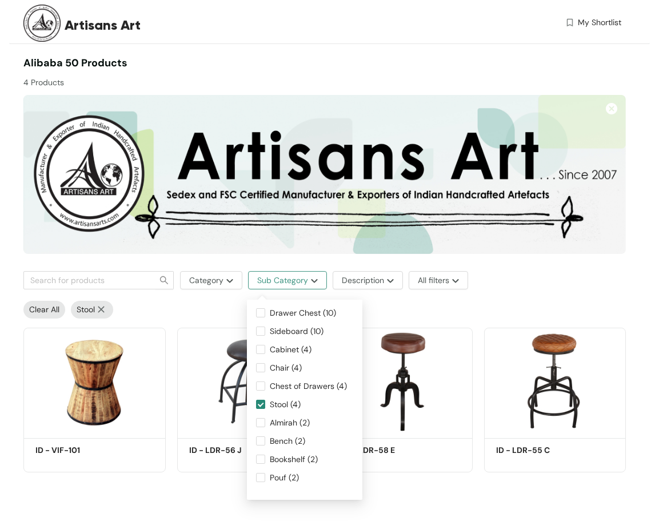
click at [316, 286] on button "Sub Category" at bounding box center [287, 280] width 79 height 18
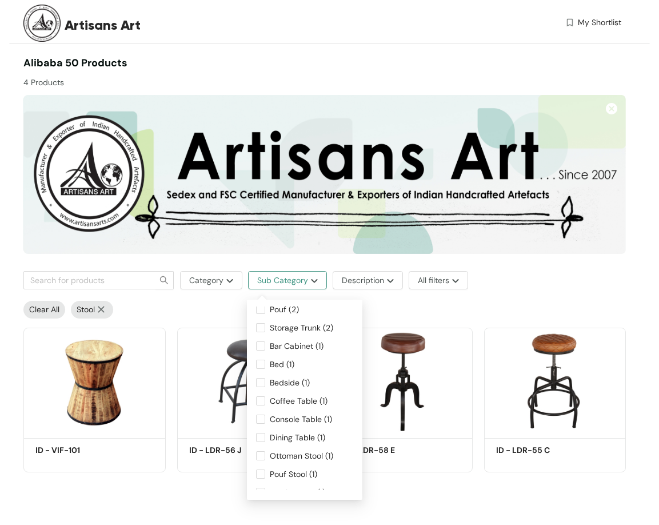
scroll to position [48, 0]
